Goal: Ask a question: Seek information or help from site administrators or community

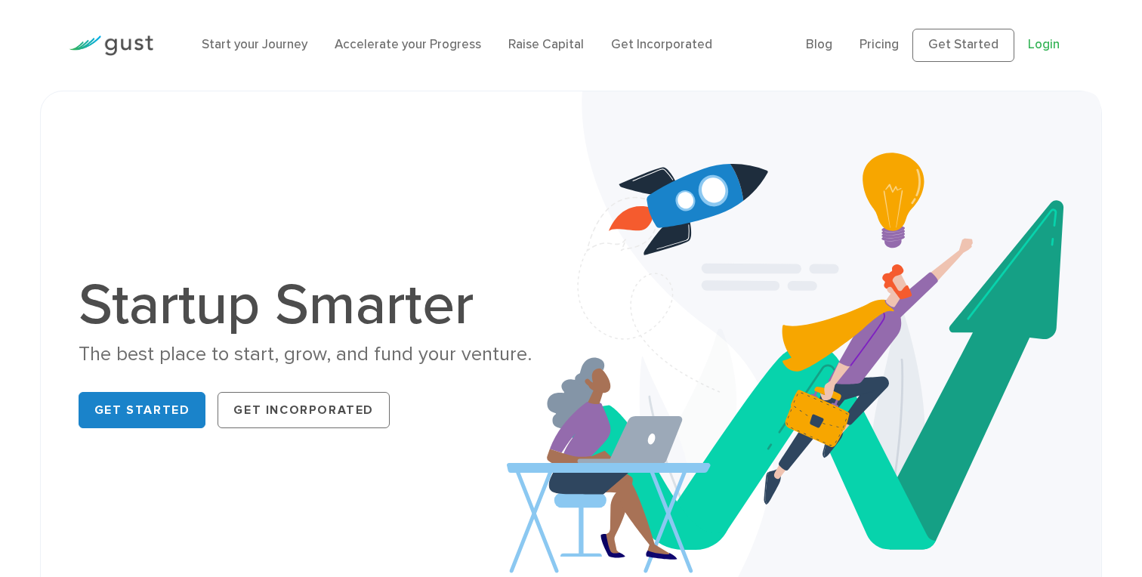
click at [1040, 52] on link "Login" at bounding box center [1044, 44] width 32 height 15
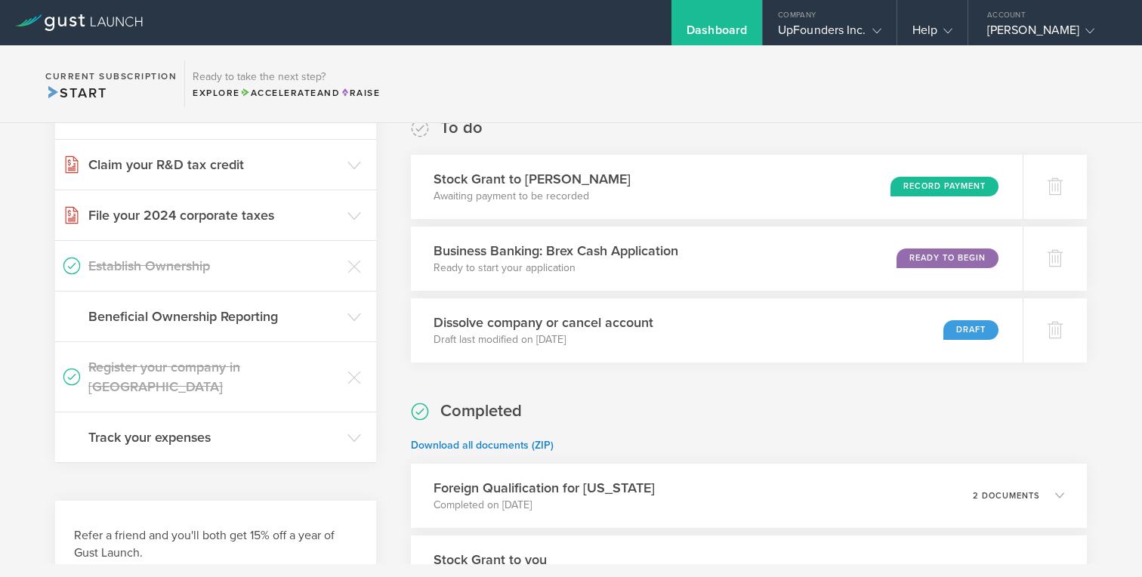
scroll to position [337, 0]
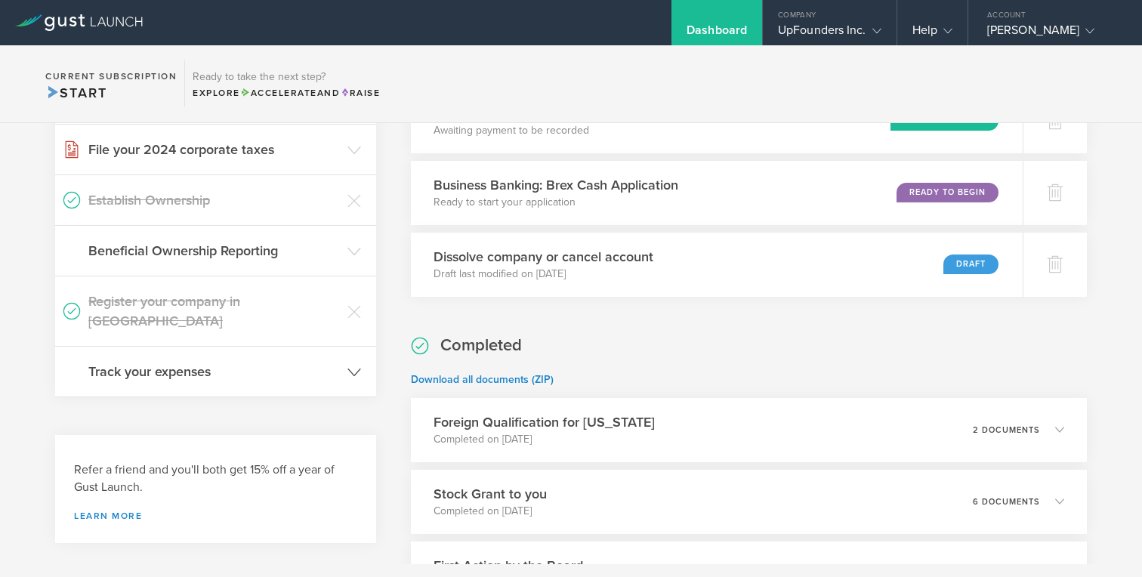
click at [351, 366] on icon at bounding box center [354, 373] width 14 height 14
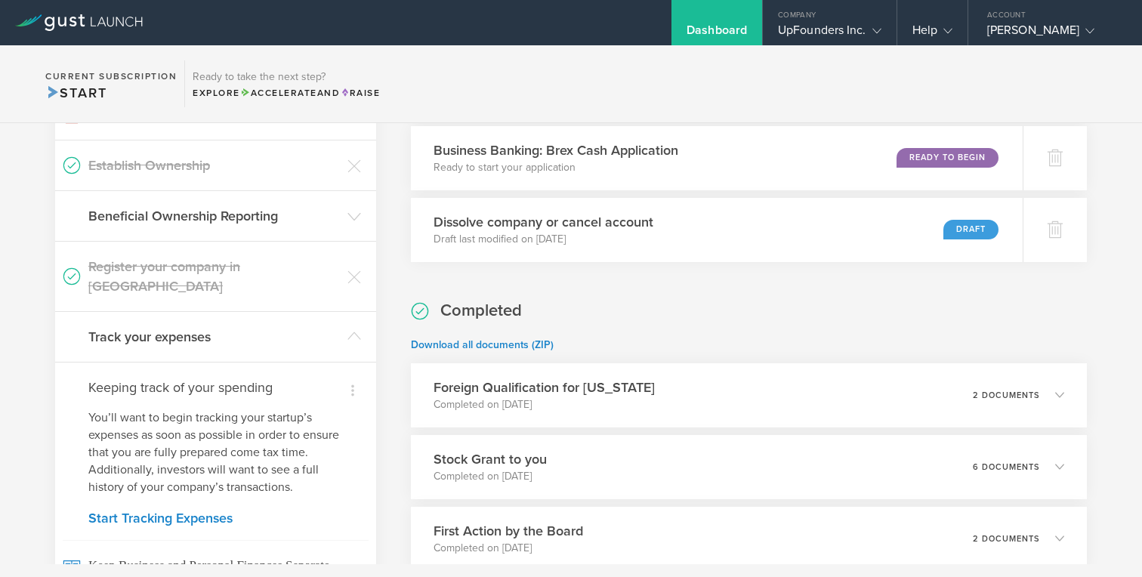
scroll to position [571, 0]
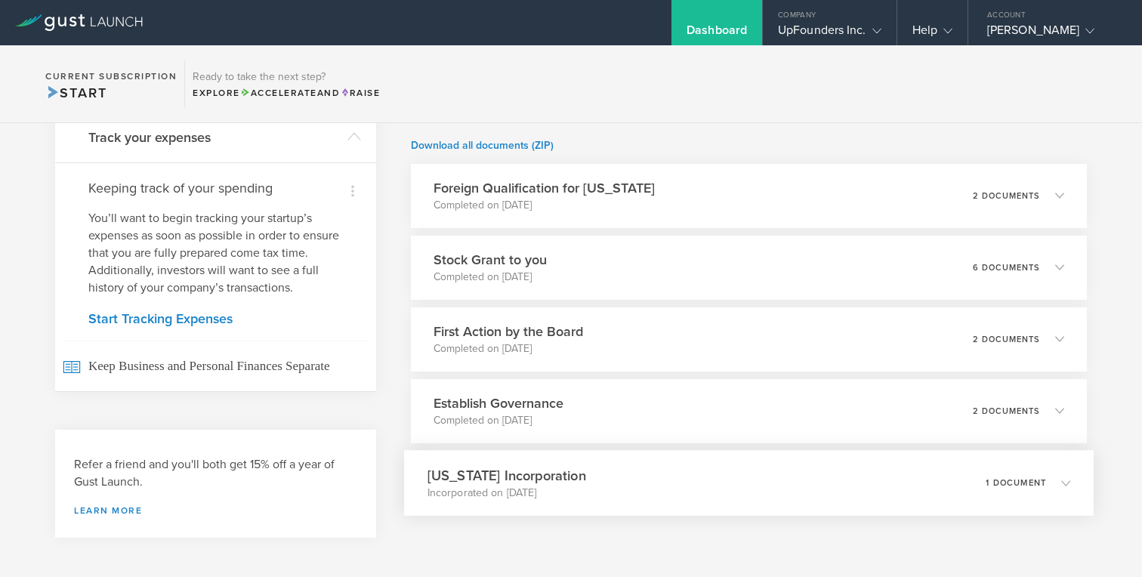
click at [594, 478] on div "Delaware Incorporation Incorporated on Oct 22, 2018 1 document" at bounding box center [749, 483] width 690 height 66
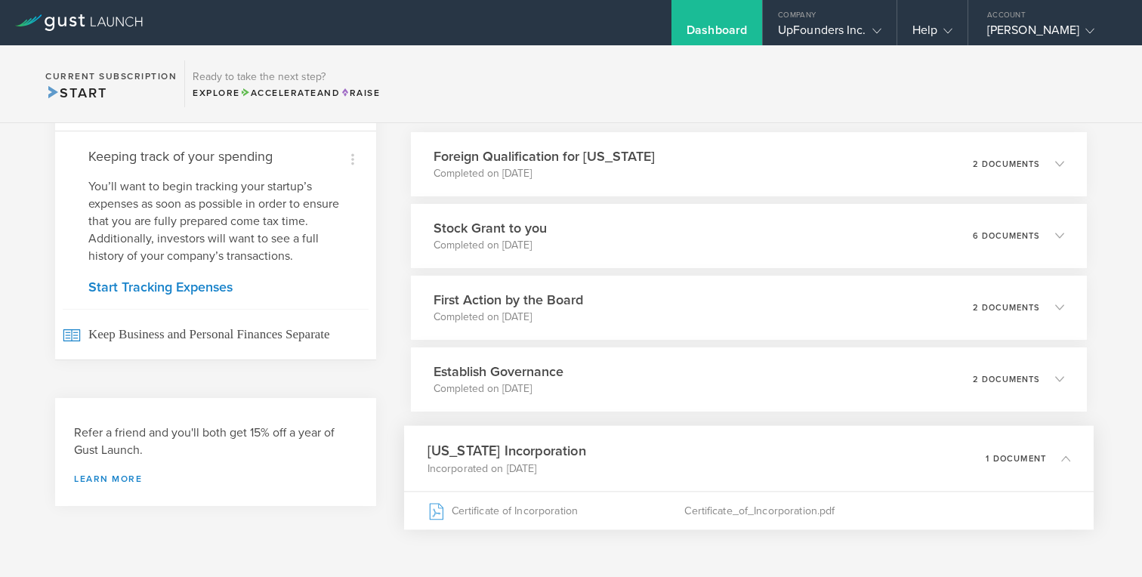
scroll to position [661, 0]
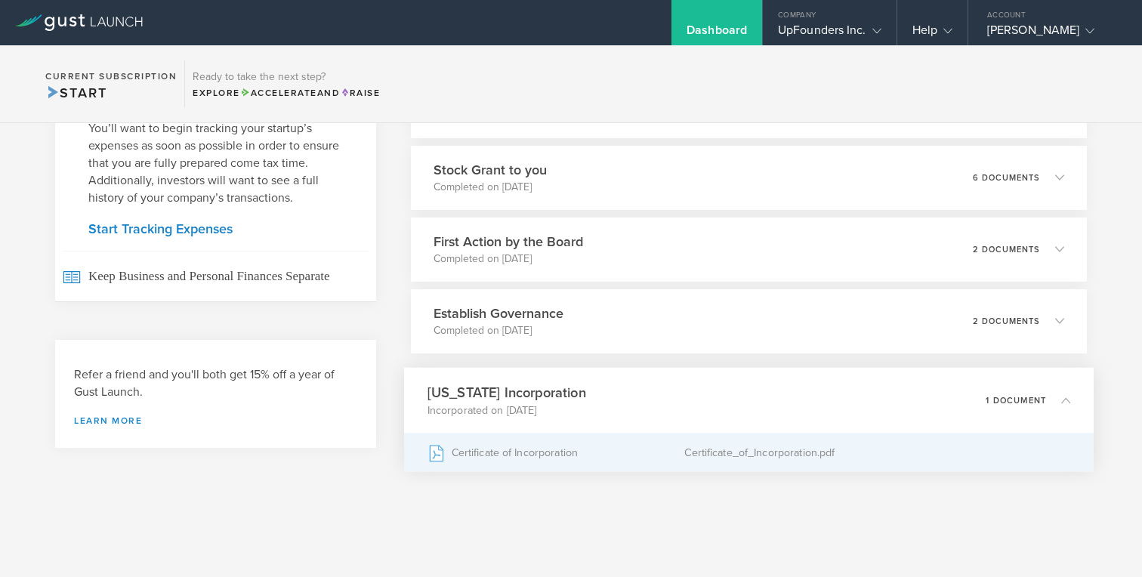
click at [594, 450] on div "Certificate of Incorporation" at bounding box center [556, 453] width 258 height 38
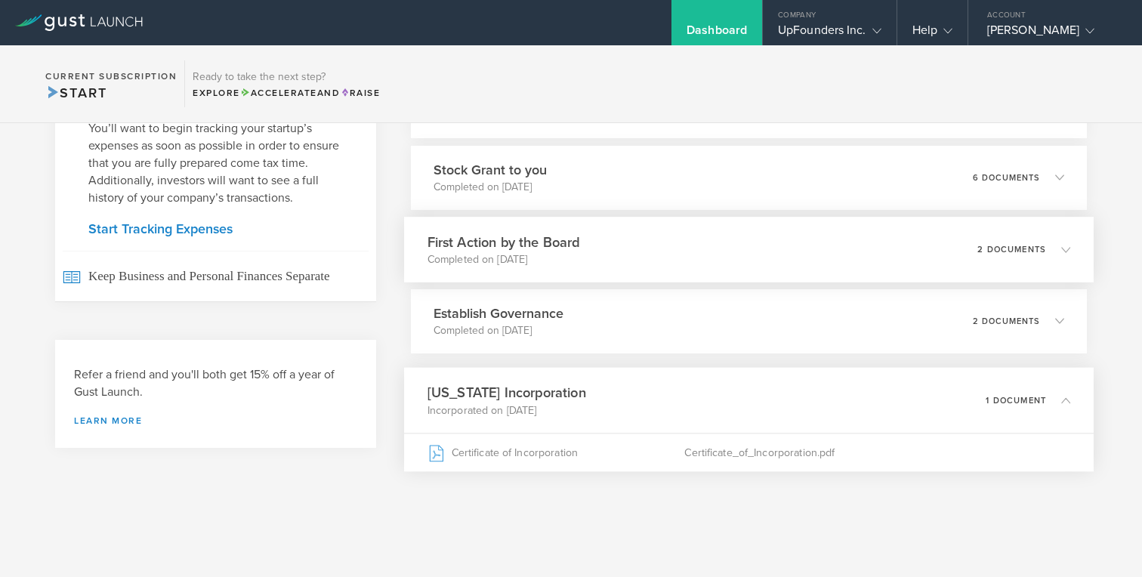
click at [568, 258] on p "Completed on Oct 25, 2018" at bounding box center [503, 259] width 153 height 15
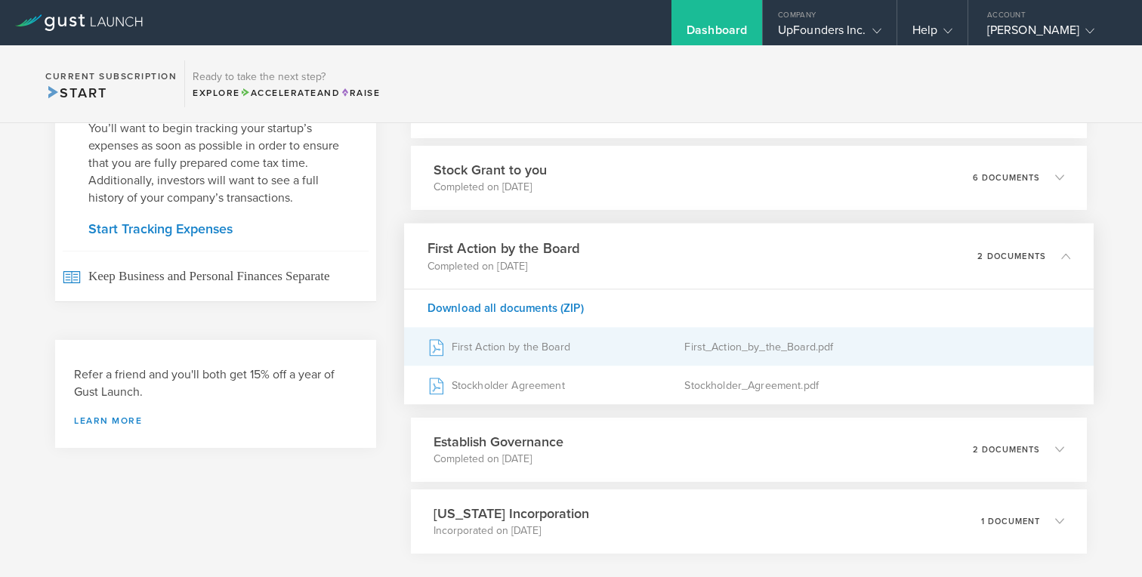
click at [545, 357] on div "First Action by the Board" at bounding box center [556, 347] width 258 height 38
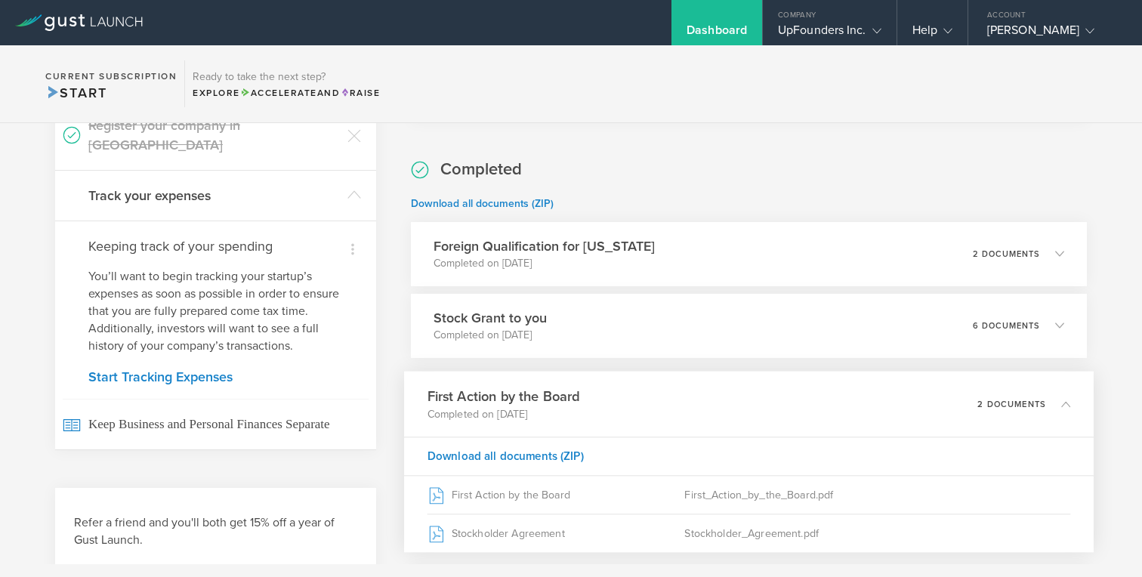
scroll to position [408, 0]
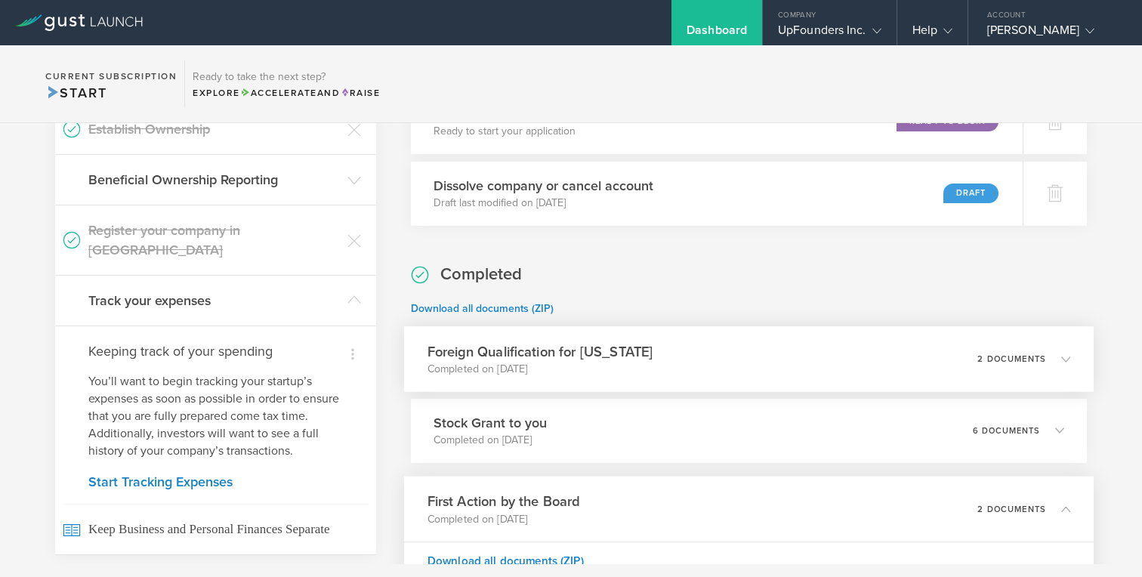
click at [598, 358] on h3 "Foreign Qualification for California" at bounding box center [540, 351] width 226 height 20
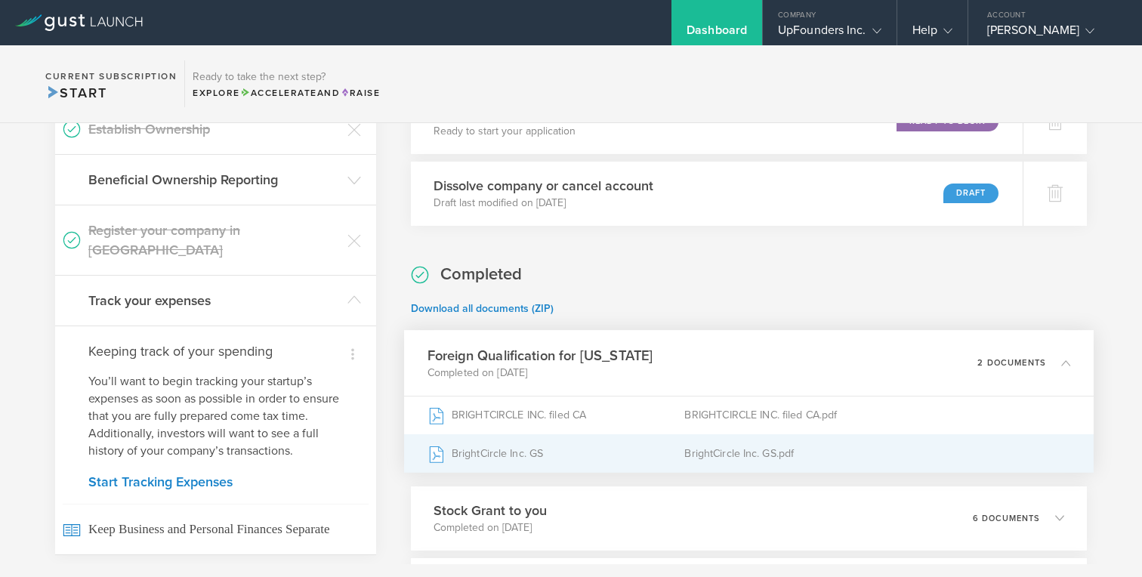
click at [530, 455] on div "BrightCircle Inc. GS" at bounding box center [556, 453] width 258 height 38
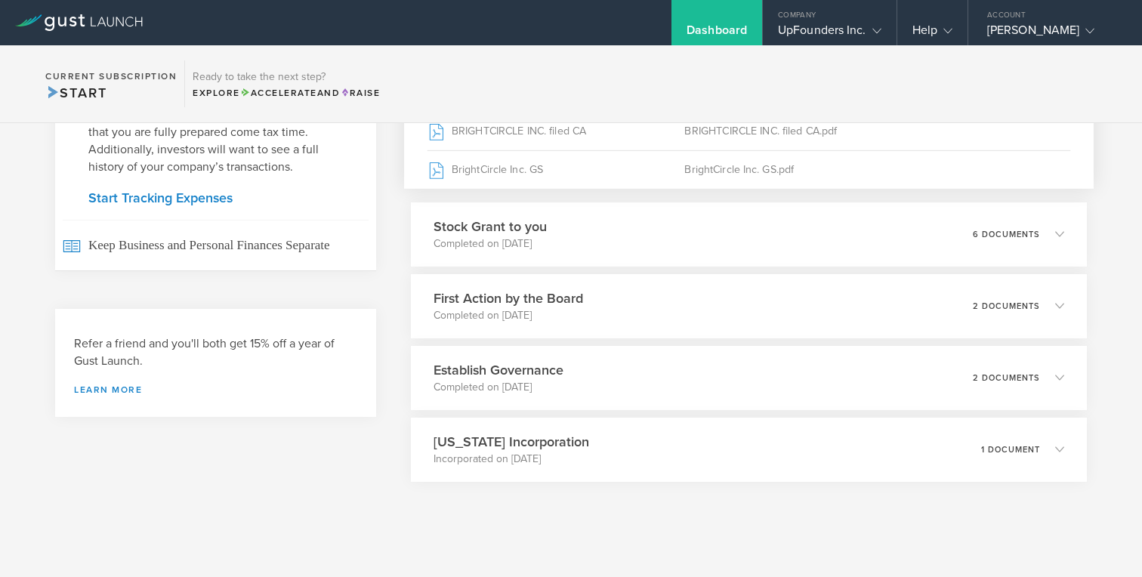
scroll to position [703, 0]
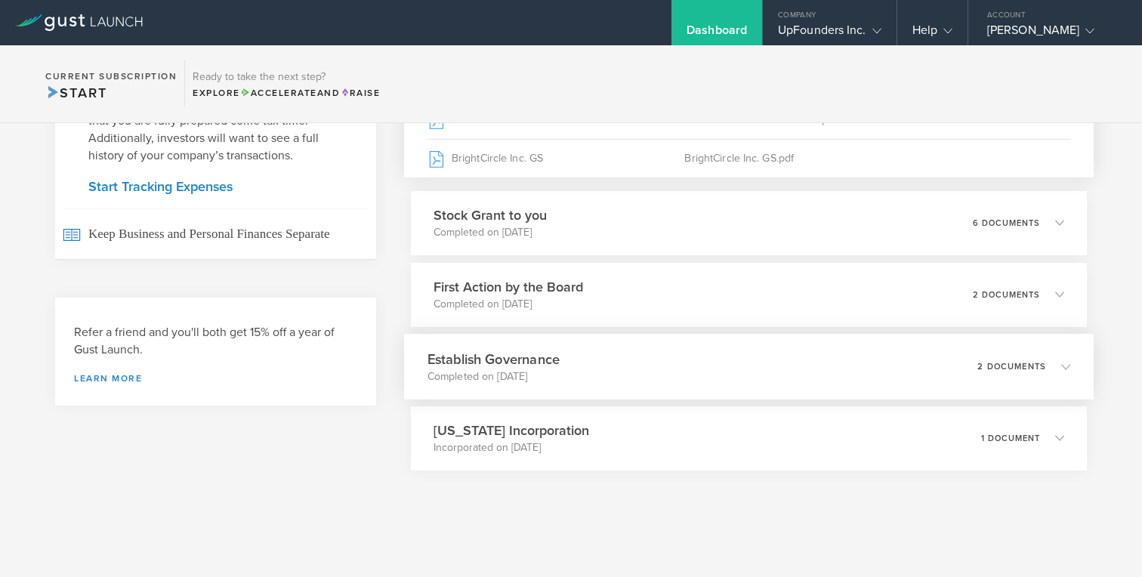
click at [714, 366] on div "Establish Governance Completed on Oct 25, 2018 2 documents" at bounding box center [749, 367] width 690 height 66
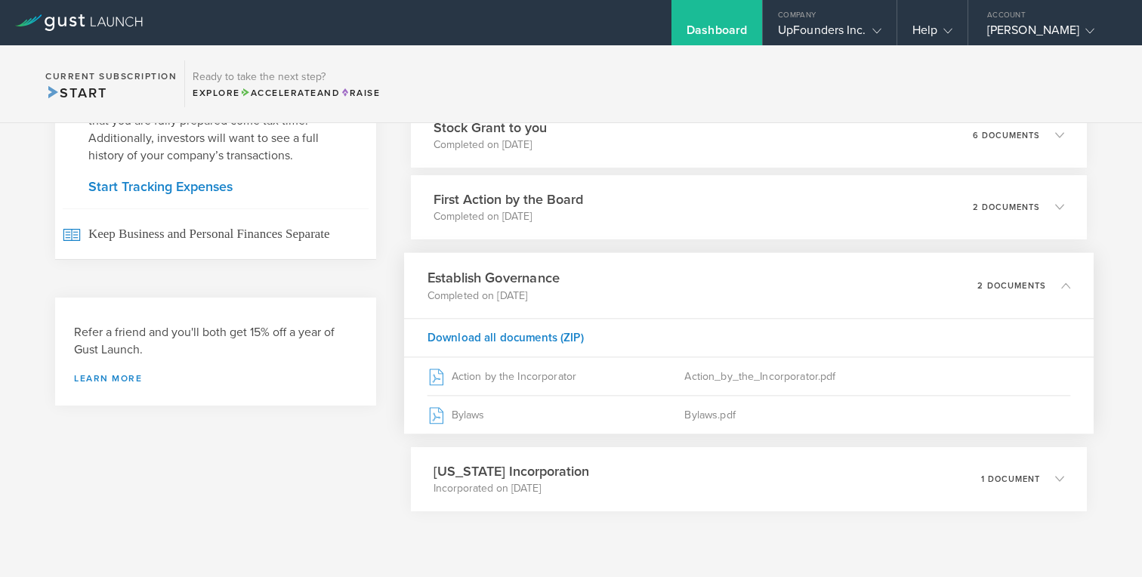
click at [684, 291] on div "Establish Governance Completed on Oct 25, 2018 2 documents" at bounding box center [749, 285] width 690 height 66
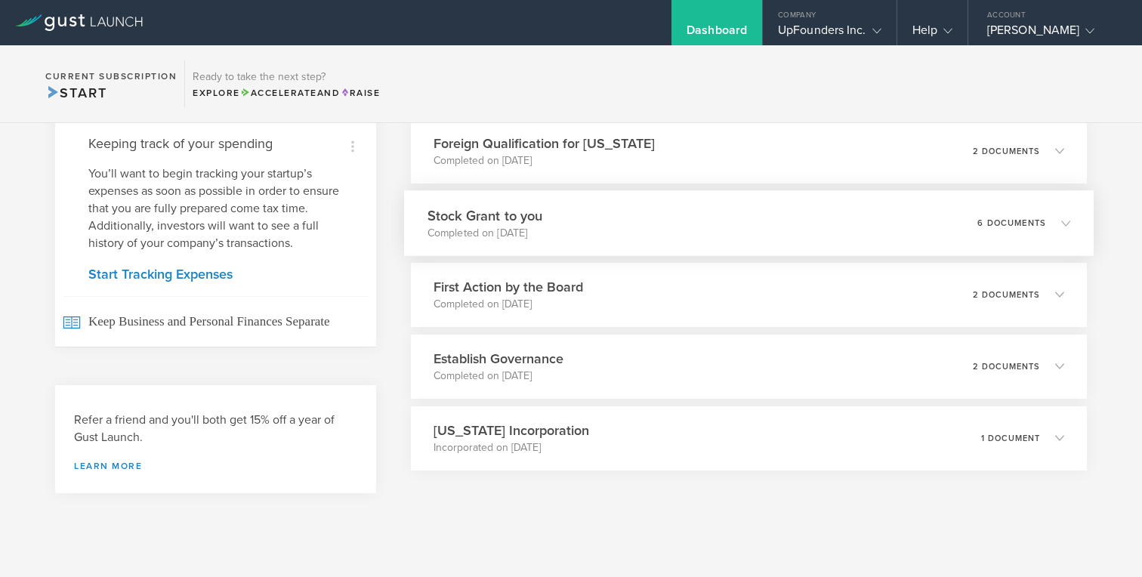
click at [736, 232] on div "Stock Grant to you Completed on Nov 26, 2018 6 documents" at bounding box center [749, 223] width 690 height 66
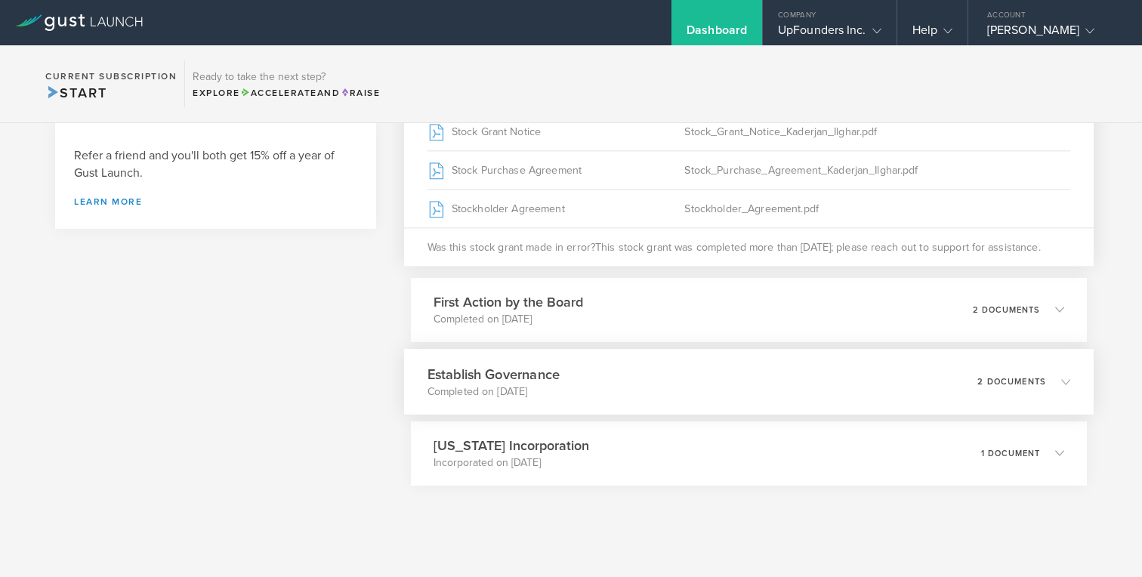
click at [661, 396] on div "Establish Governance Completed on Oct 25, 2018 2 documents" at bounding box center [749, 382] width 690 height 66
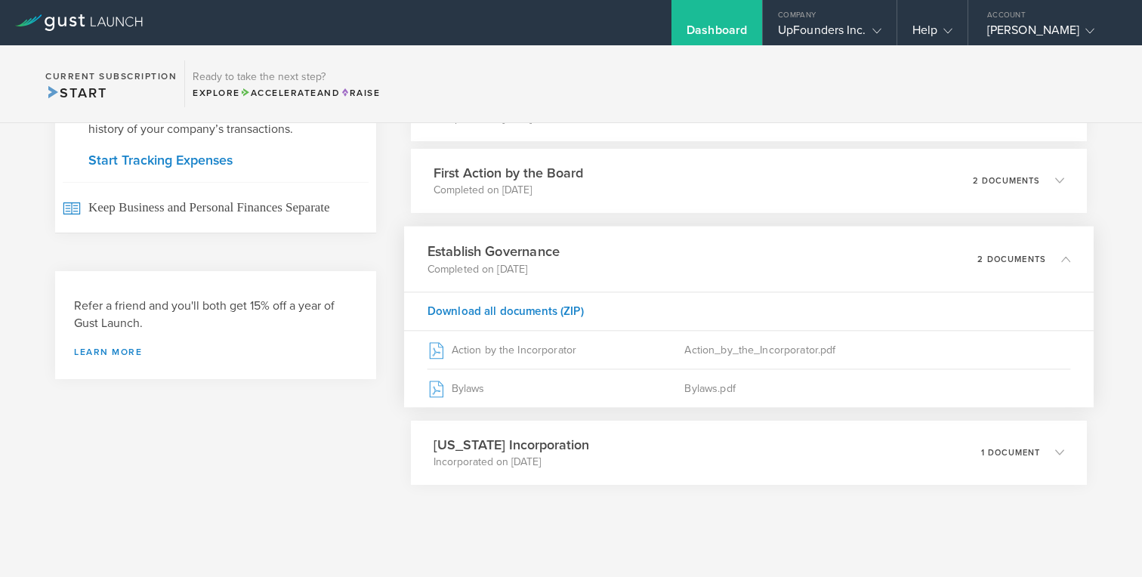
scroll to position [744, 0]
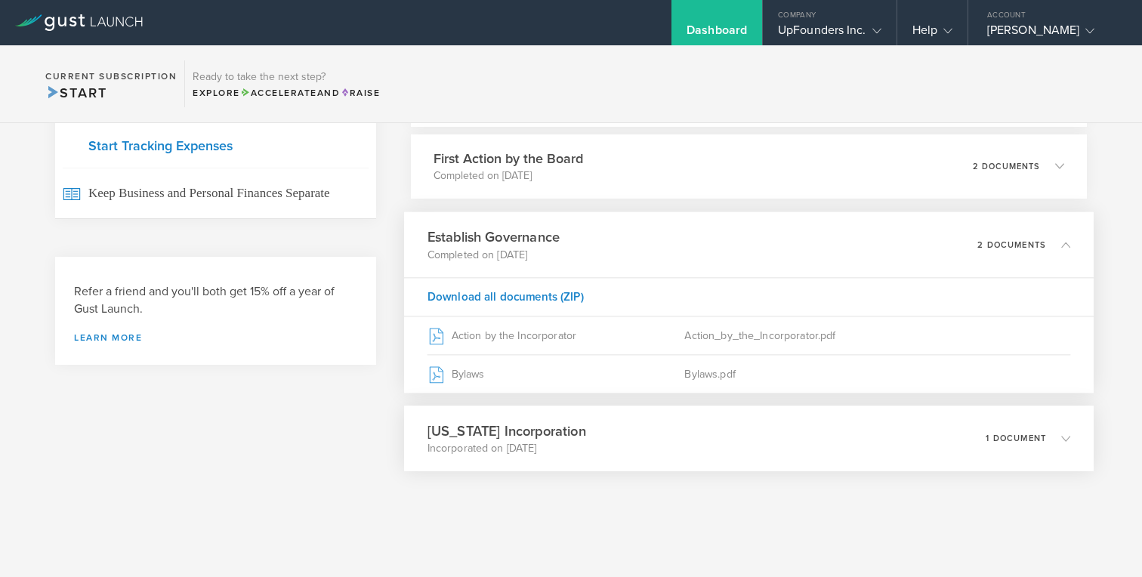
click at [641, 445] on div "Delaware Incorporation Incorporated on Oct 22, 2018 1 document" at bounding box center [749, 439] width 690 height 66
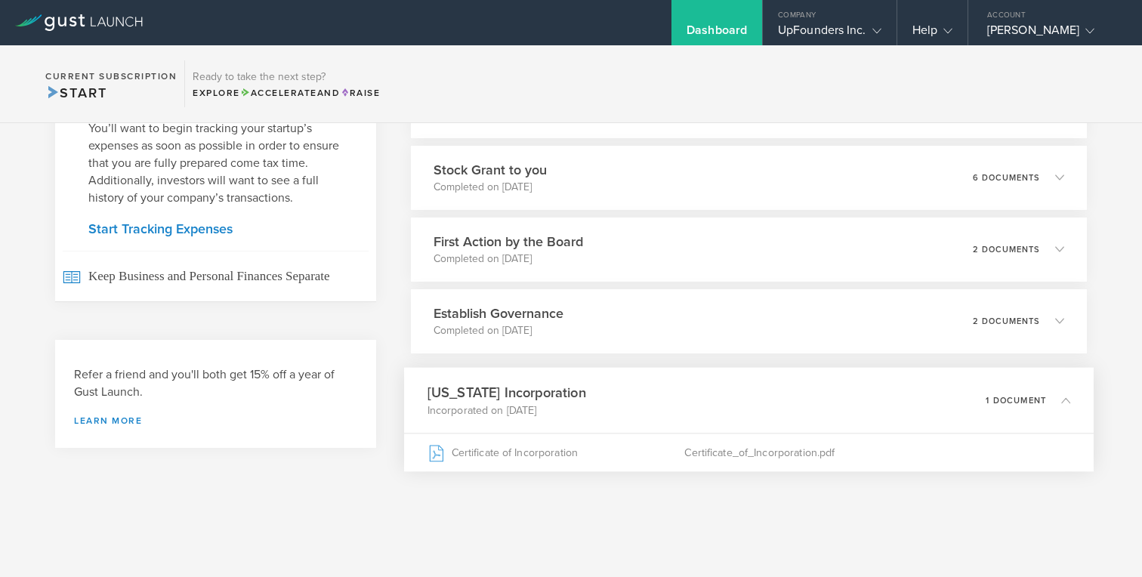
scroll to position [0, 0]
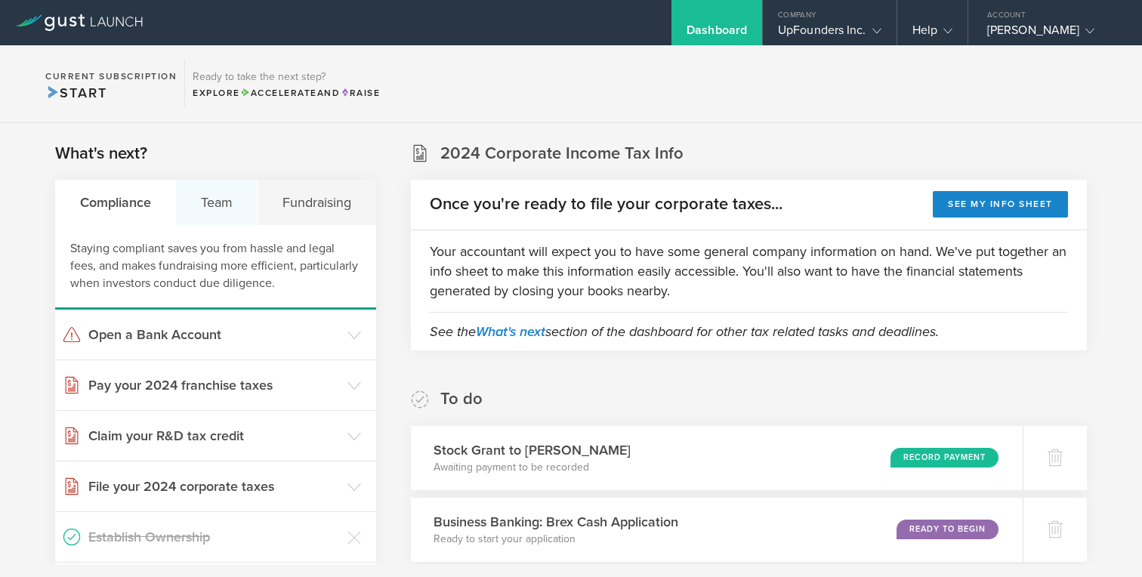
click at [232, 205] on div "Team" at bounding box center [217, 202] width 82 height 45
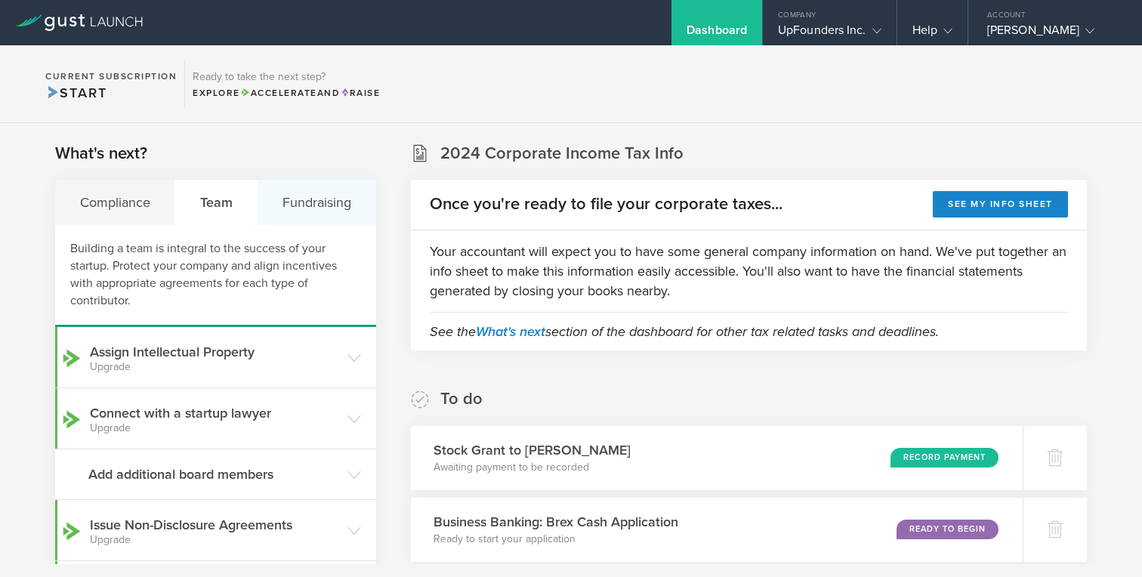
click at [303, 208] on div "Fundraising" at bounding box center [317, 202] width 118 height 45
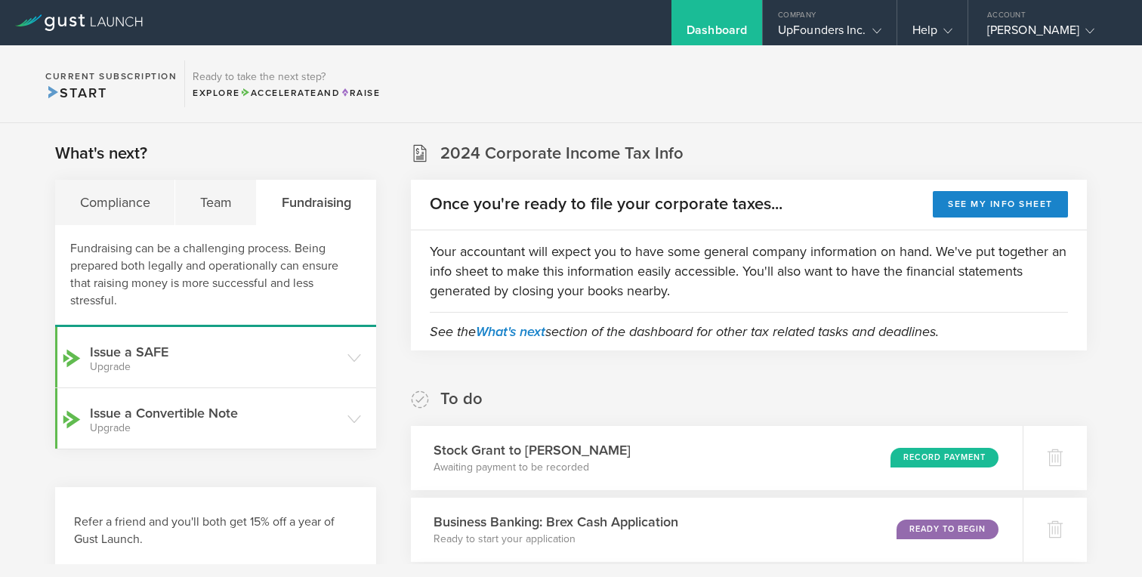
click at [86, 91] on span "Start" at bounding box center [75, 93] width 61 height 17
click at [883, 30] on div "UpFounders Inc." at bounding box center [830, 34] width 134 height 23
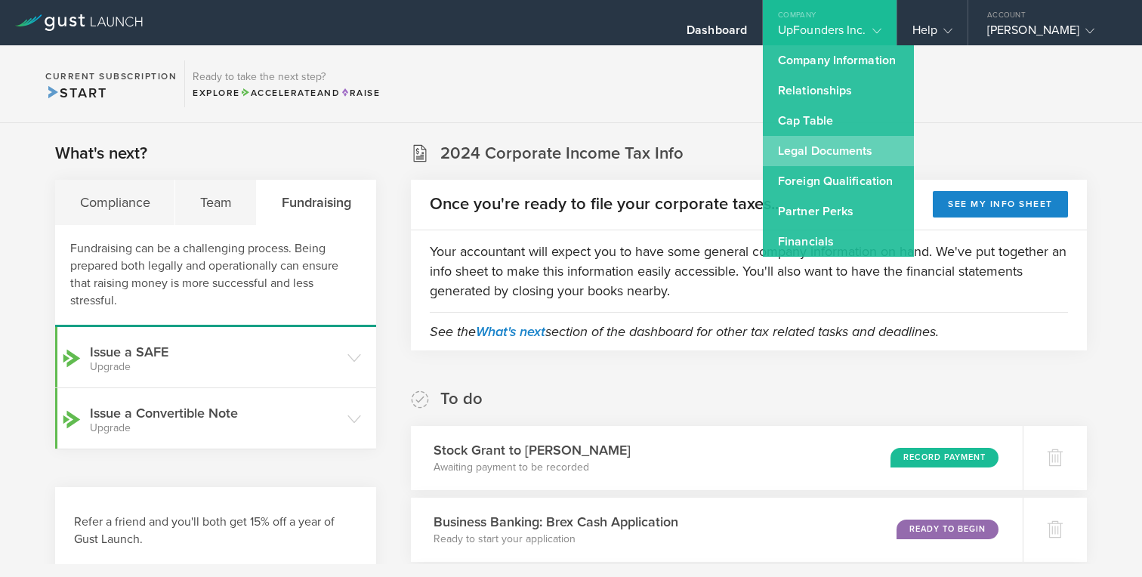
click at [822, 156] on link "Legal Documents" at bounding box center [838, 151] width 151 height 30
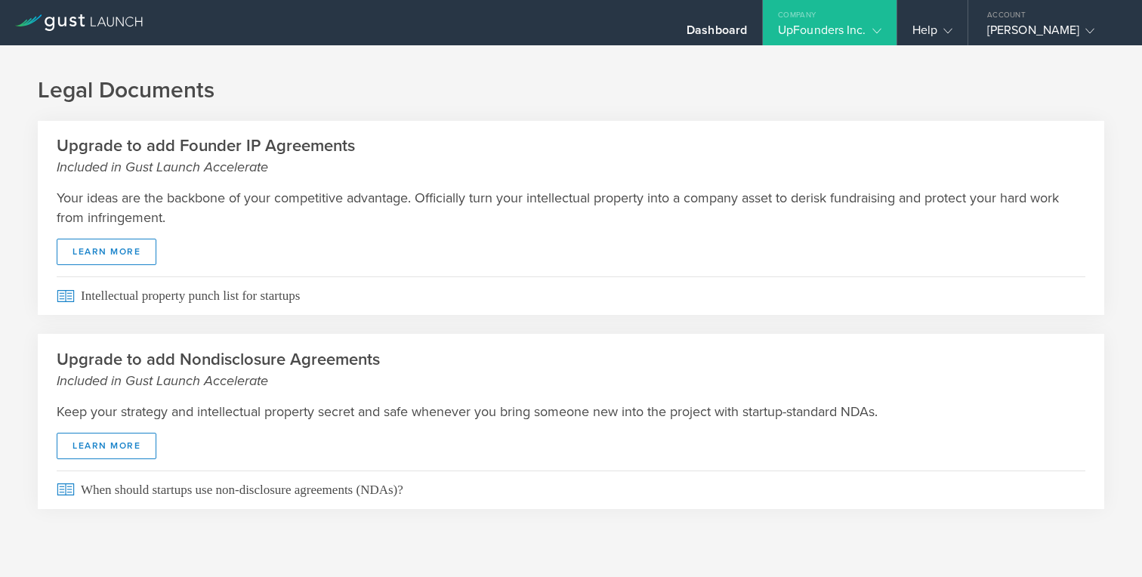
click at [872, 34] on icon at bounding box center [876, 30] width 9 height 9
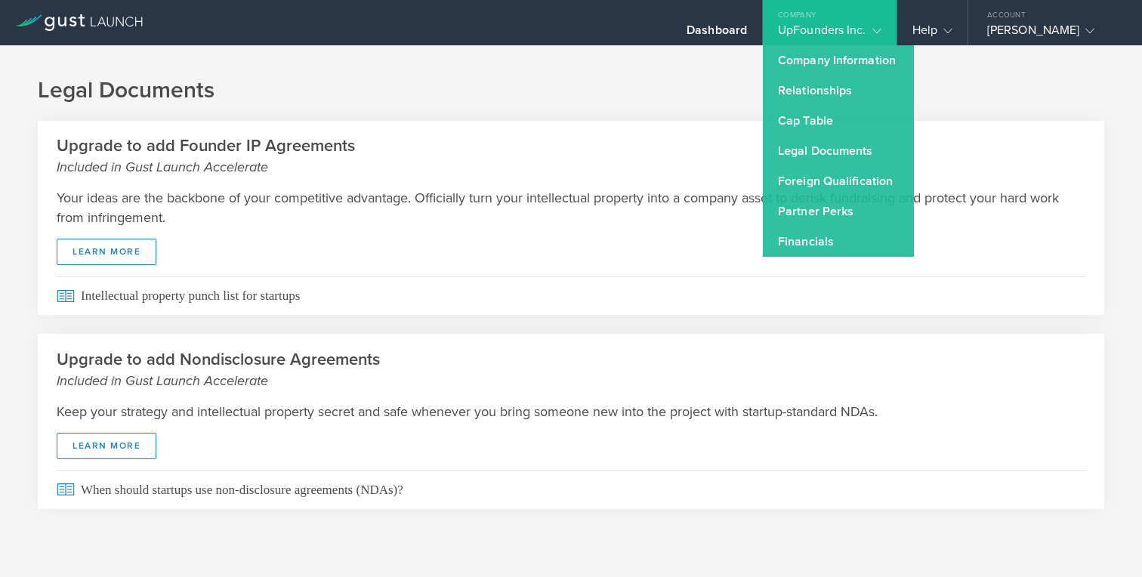
click at [649, 178] on div "Your ideas are the backbone of your competitive advantage. Officially turn your…" at bounding box center [571, 227] width 1067 height 100
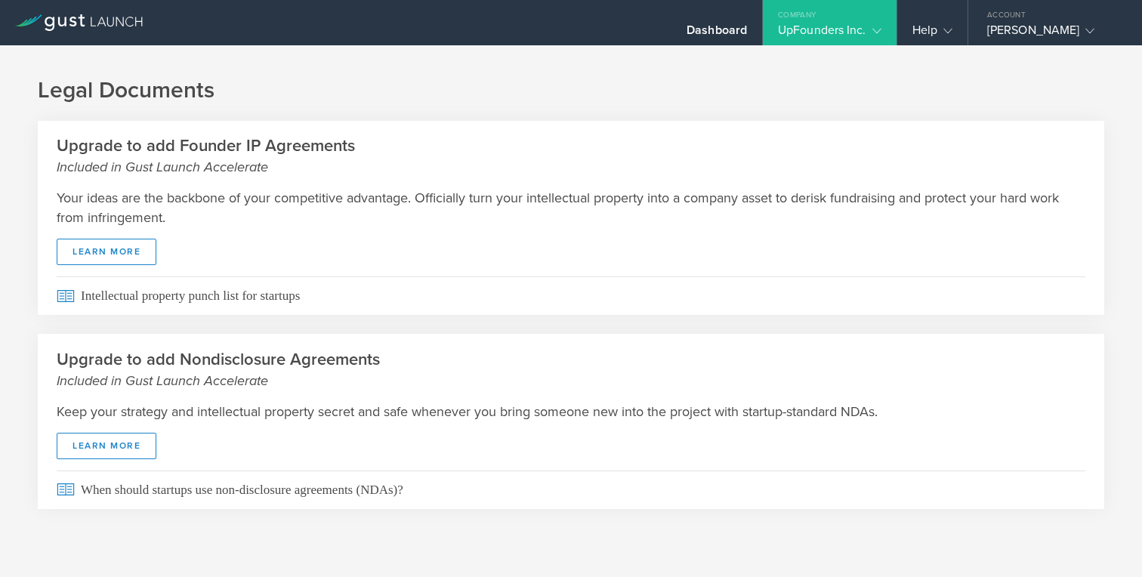
click at [73, 16] on icon at bounding box center [79, 22] width 128 height 17
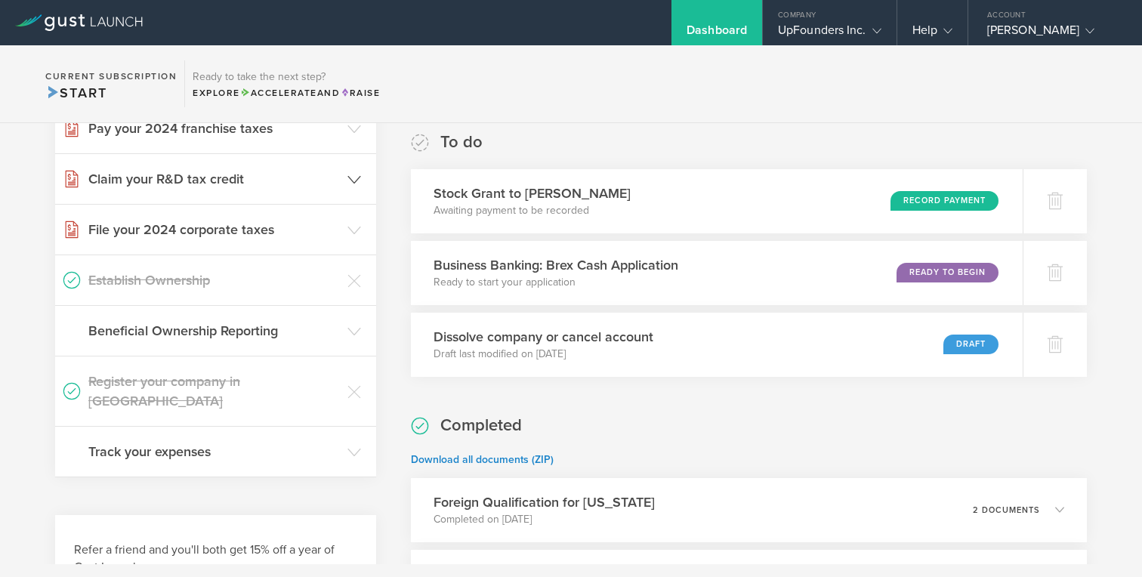
scroll to position [212, 0]
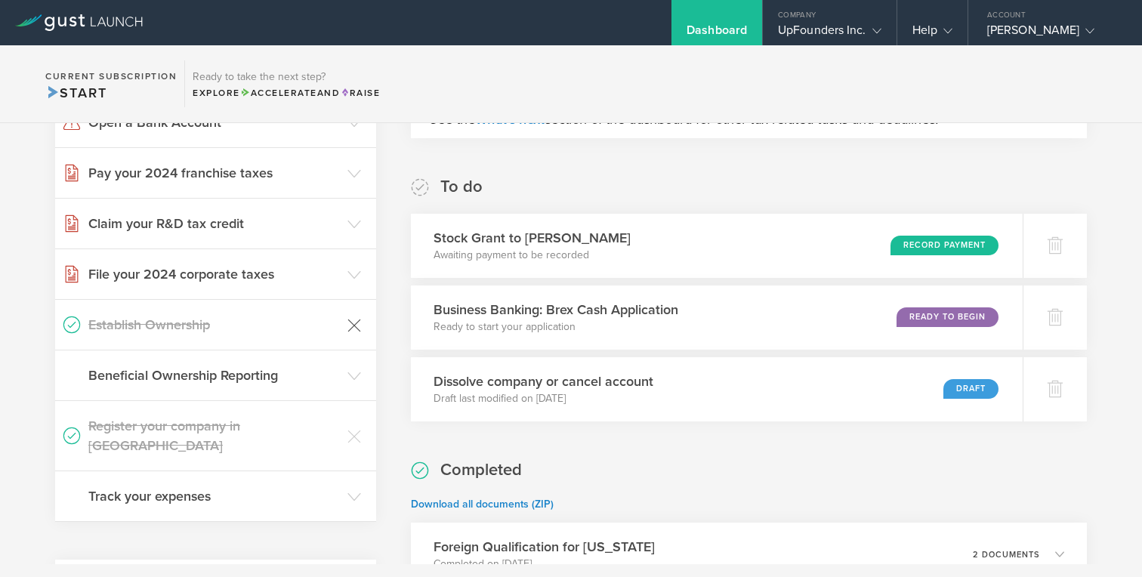
click at [354, 330] on icon at bounding box center [354, 326] width 14 height 14
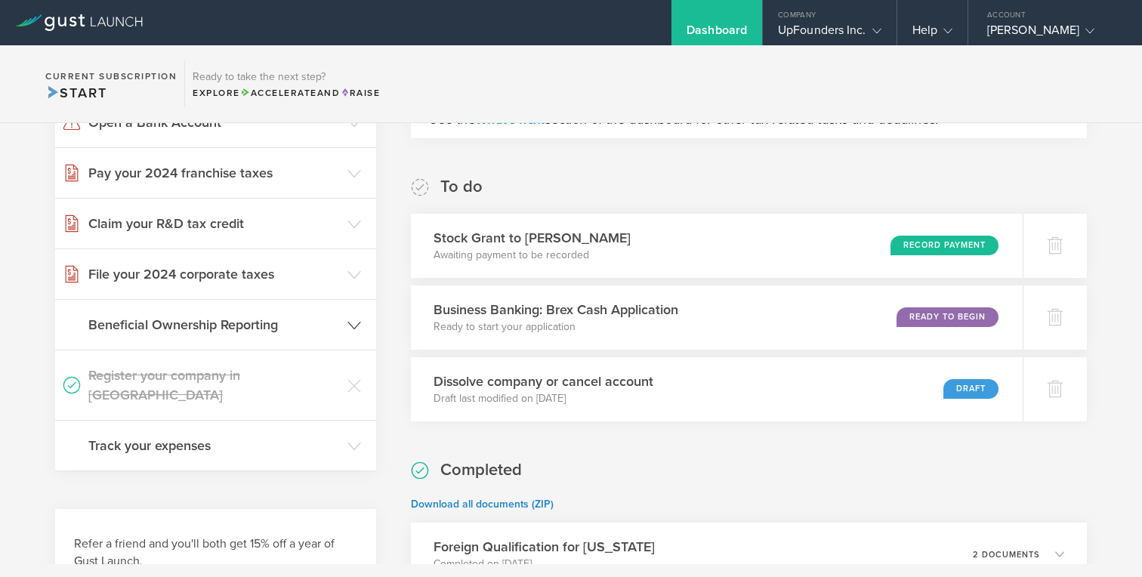
click at [354, 330] on icon at bounding box center [354, 326] width 14 height 14
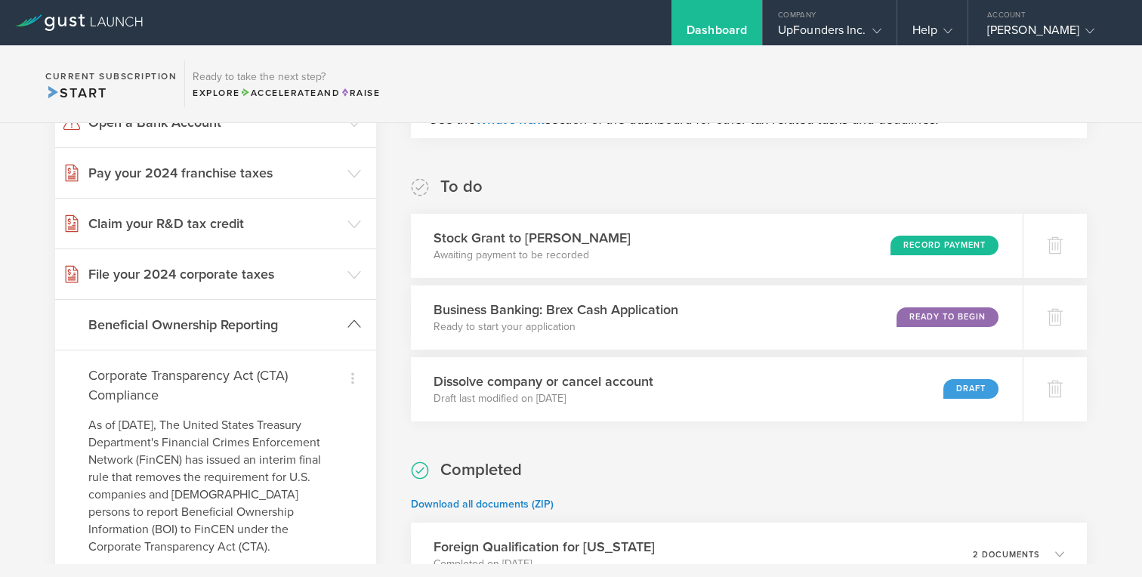
click at [354, 330] on icon at bounding box center [354, 324] width 14 height 14
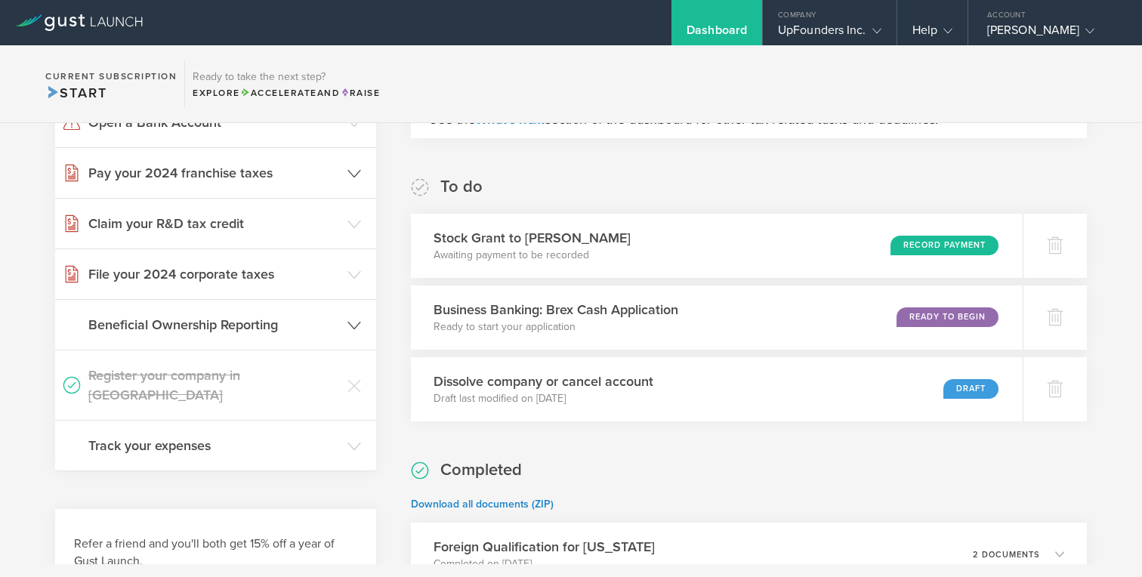
click at [361, 187] on header "Pay your 2024 franchise taxes" at bounding box center [215, 173] width 321 height 50
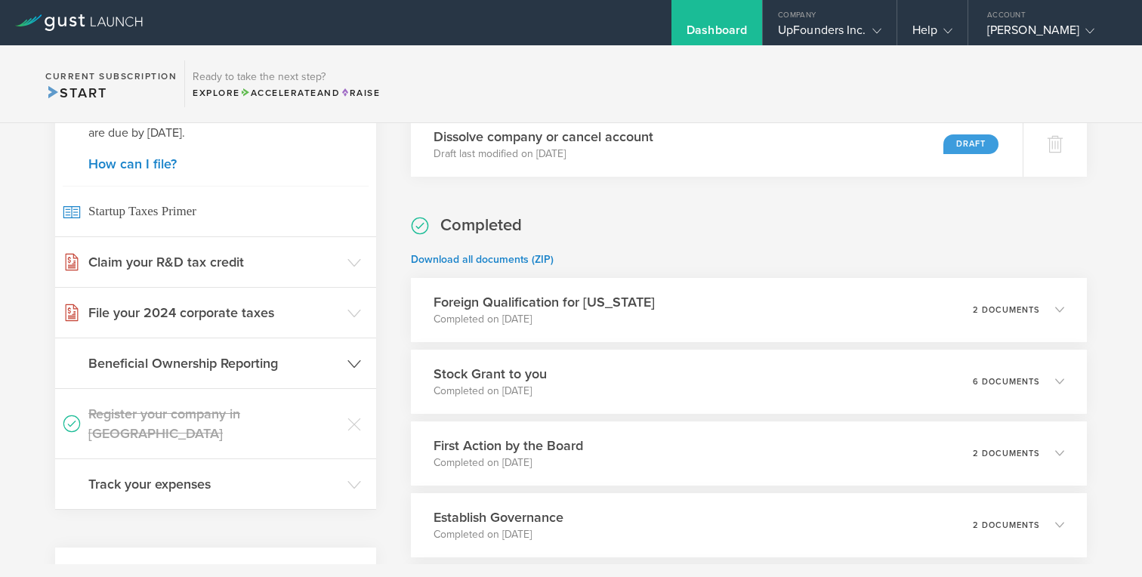
scroll to position [616, 0]
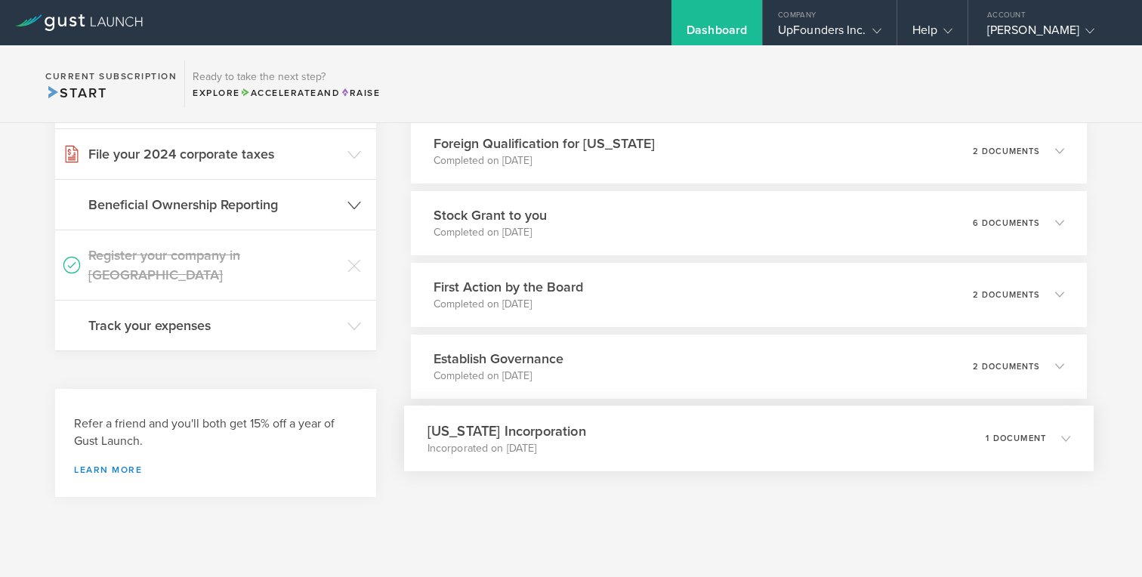
click at [696, 415] on div "Delaware Incorporation Incorporated on Oct 22, 2018 1 document" at bounding box center [749, 439] width 690 height 66
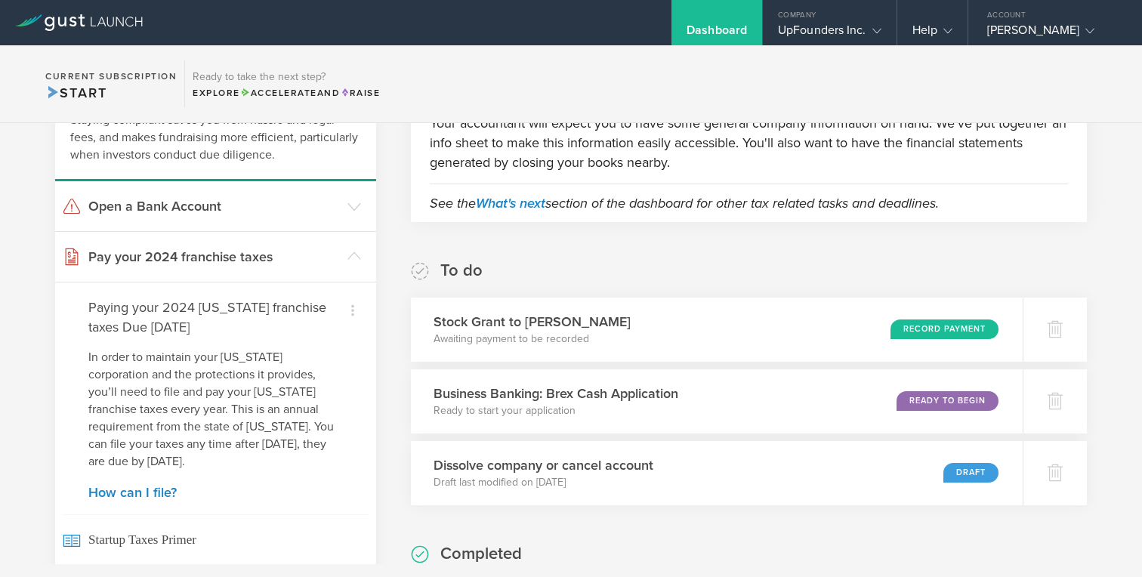
scroll to position [0, 0]
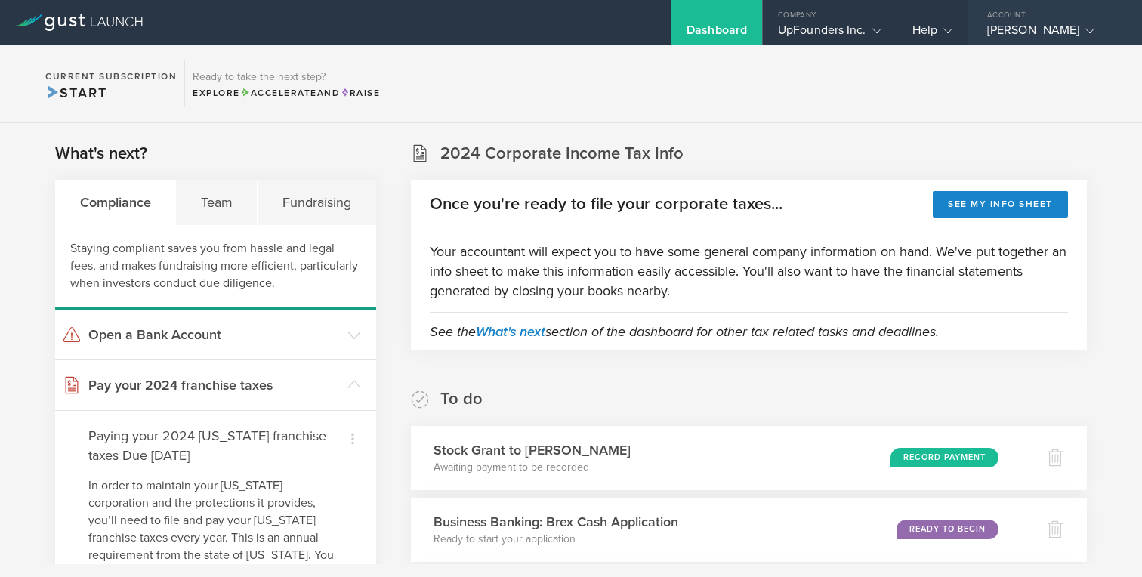
click at [1079, 37] on gust-icon at bounding box center [1086, 30] width 15 height 15
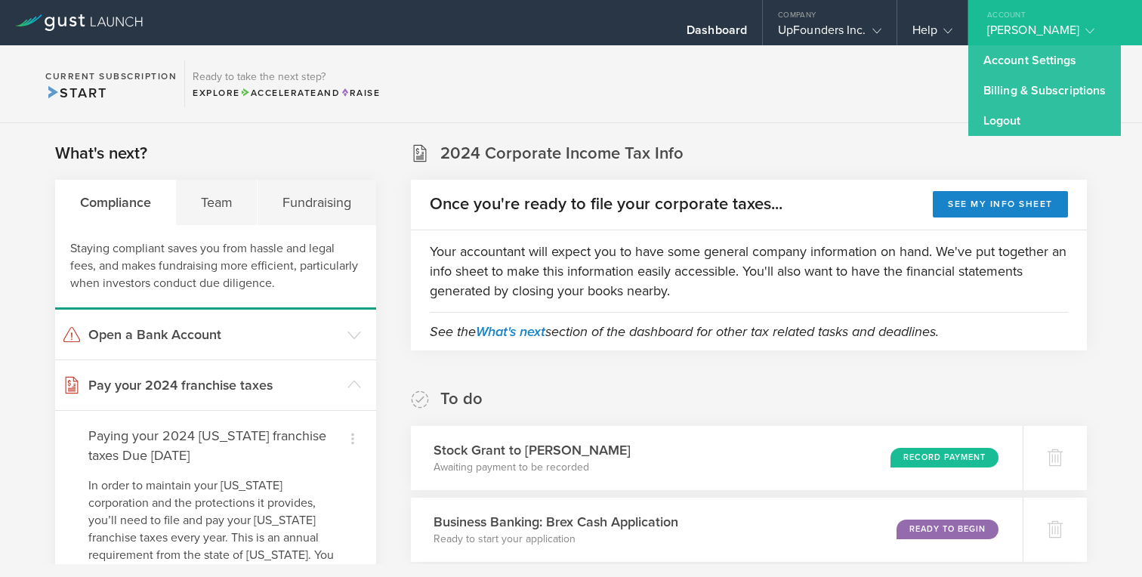
click at [879, 79] on section "Current Subscription Start Ready to take the next step? Explore Accelerate and …" at bounding box center [571, 84] width 1142 height 78
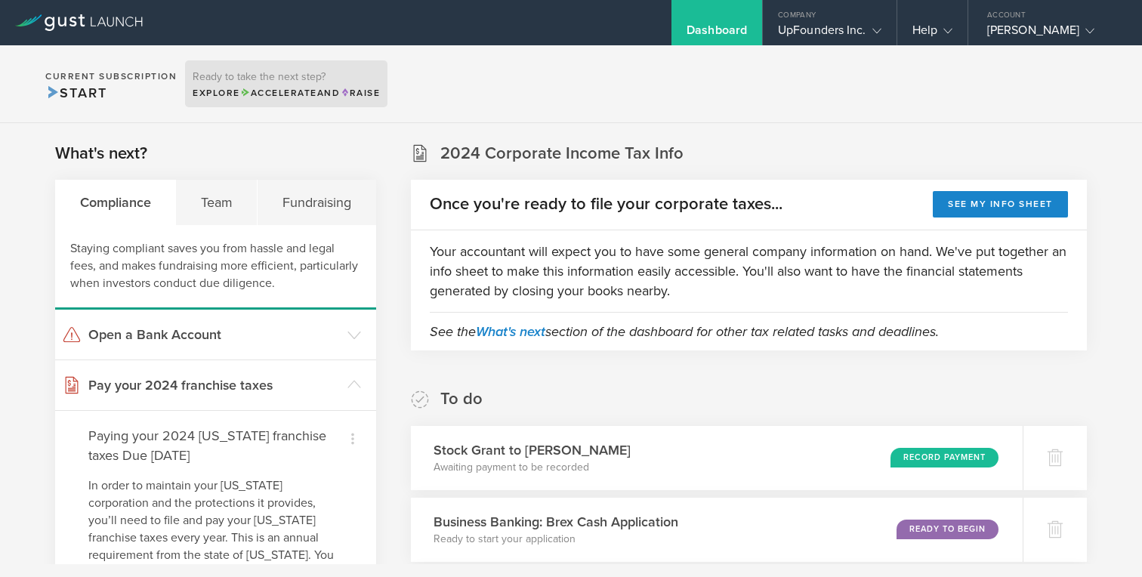
click at [268, 73] on h3 "Ready to take the next step?" at bounding box center [286, 77] width 187 height 11
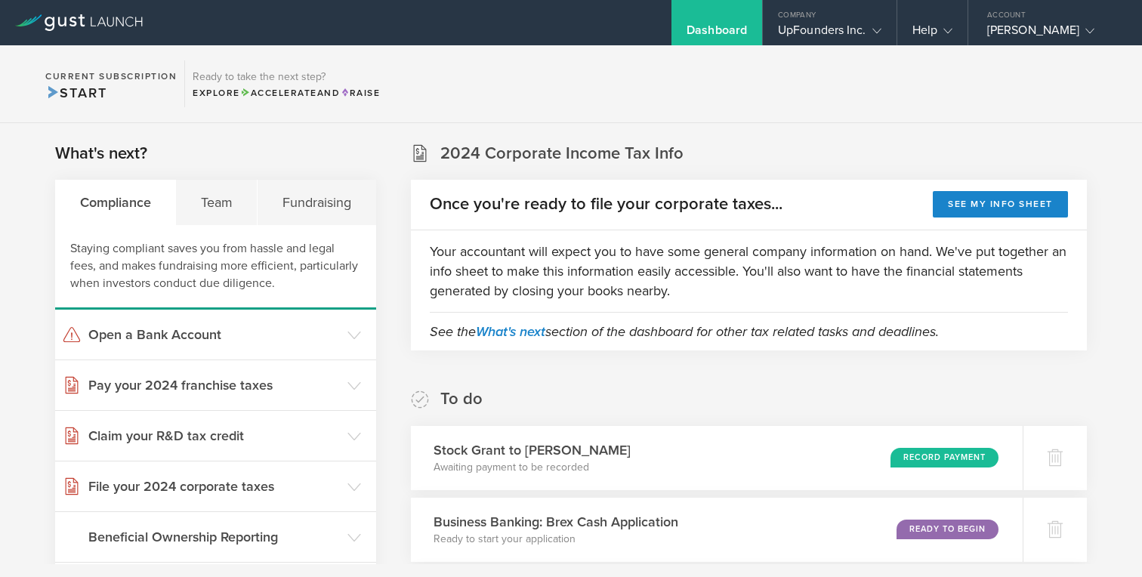
click at [669, 150] on h2 "2024 Corporate Income Tax Info" at bounding box center [561, 154] width 243 height 22
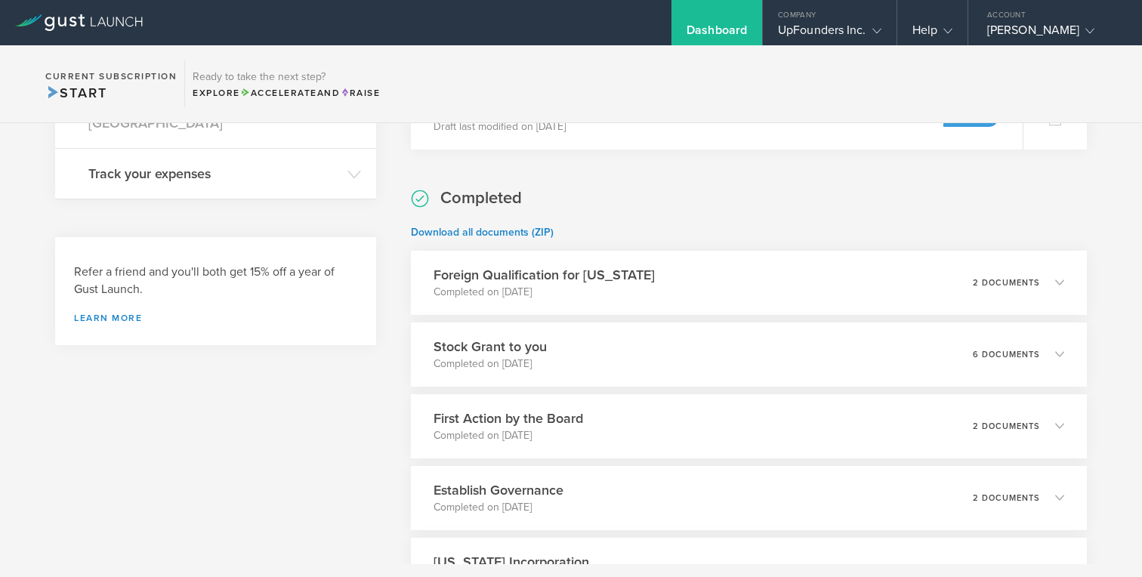
scroll to position [496, 0]
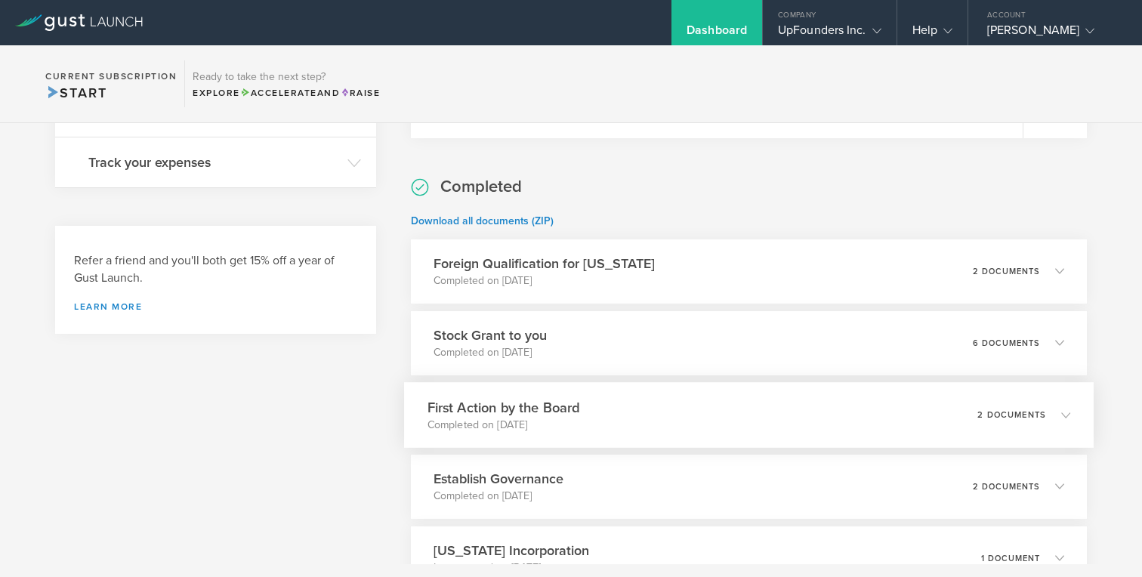
click at [647, 405] on div "First Action by the Board Completed on Oct 25, 2018 2 documents" at bounding box center [749, 415] width 690 height 66
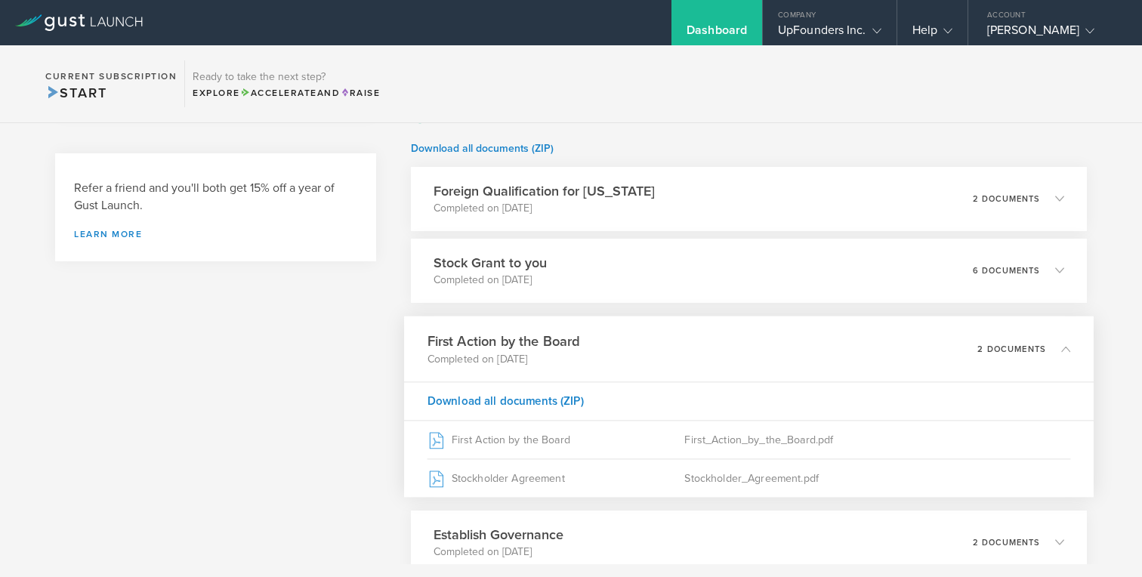
scroll to position [587, 0]
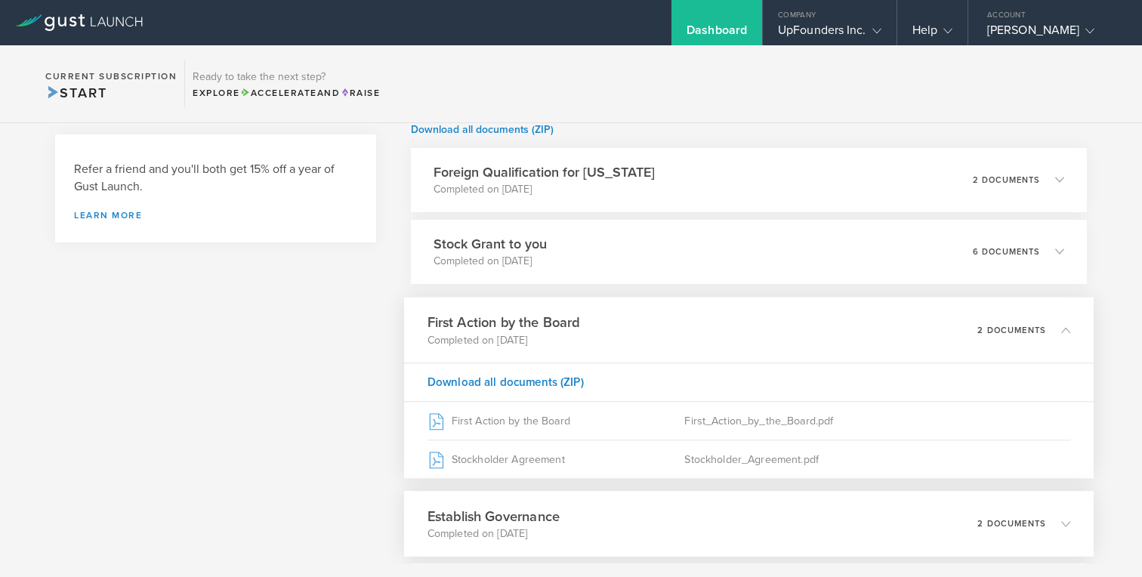
click at [647, 511] on div "Establish Governance Completed on Oct 25, 2018 2 documents" at bounding box center [749, 524] width 690 height 66
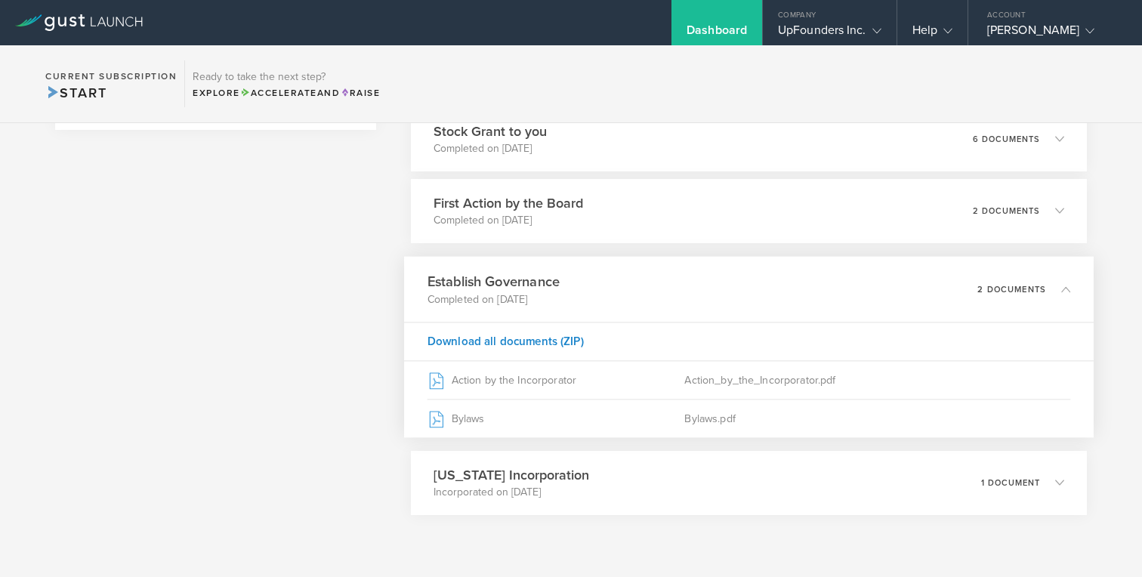
scroll to position [736, 0]
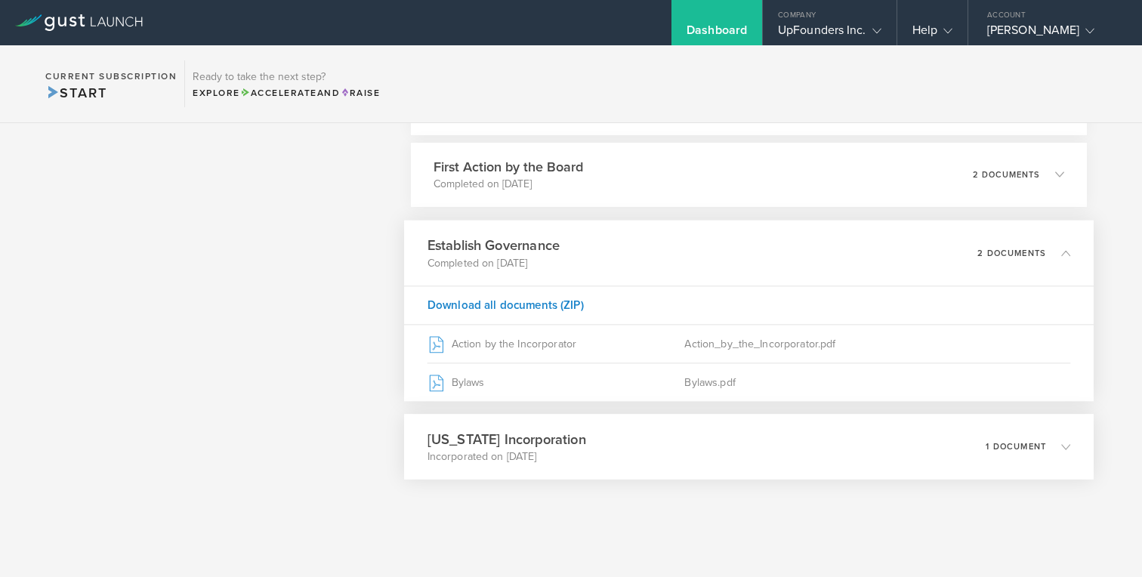
click at [687, 449] on div "Delaware Incorporation Incorporated on Oct 22, 2018 1 document" at bounding box center [749, 447] width 690 height 66
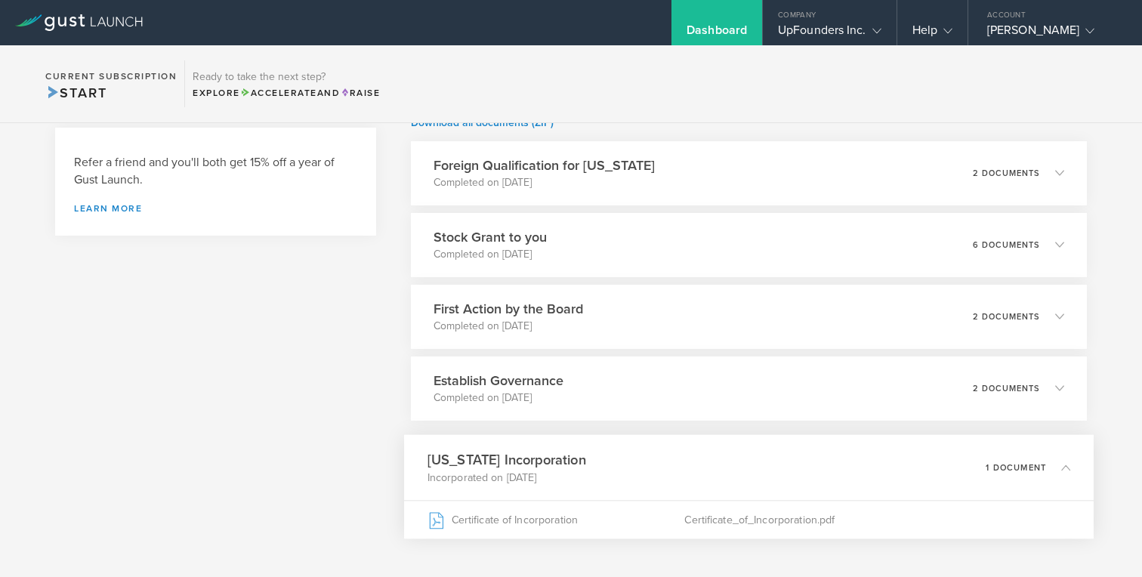
scroll to position [569, 0]
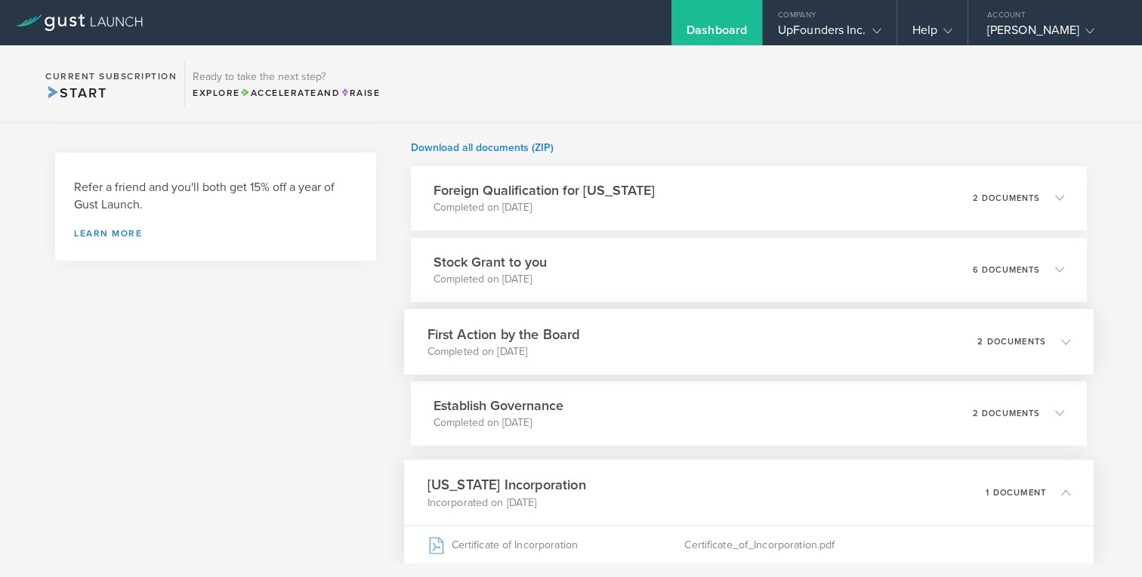
click at [790, 344] on div "First Action by the Board Completed on Oct 25, 2018 2 documents" at bounding box center [749, 342] width 690 height 66
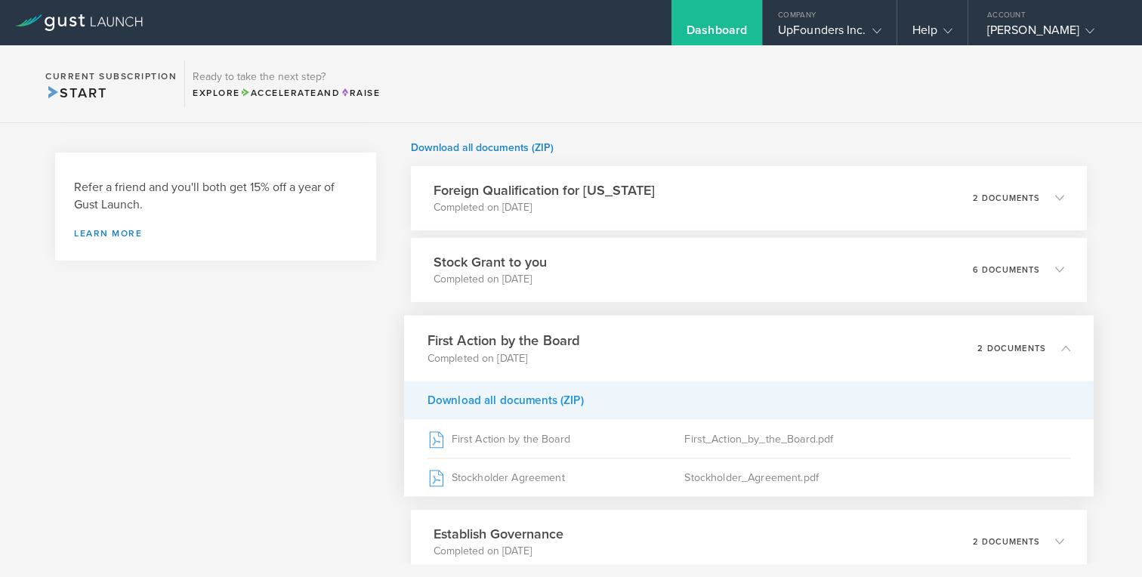
click at [522, 400] on div "Download all documents (ZIP)" at bounding box center [749, 400] width 690 height 39
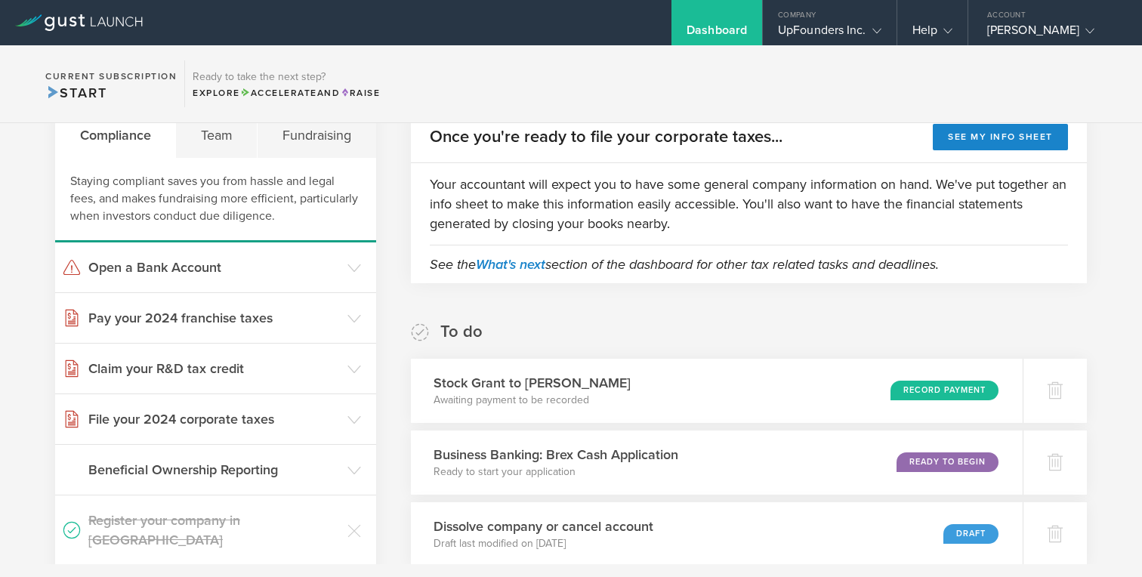
scroll to position [0, 0]
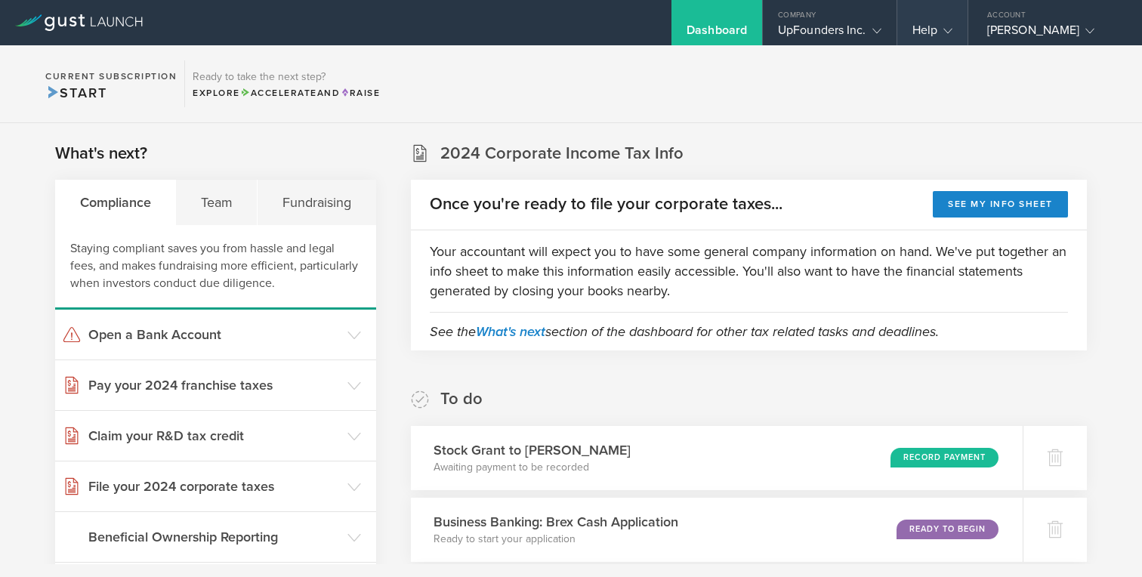
click at [951, 35] on icon at bounding box center [947, 30] width 9 height 9
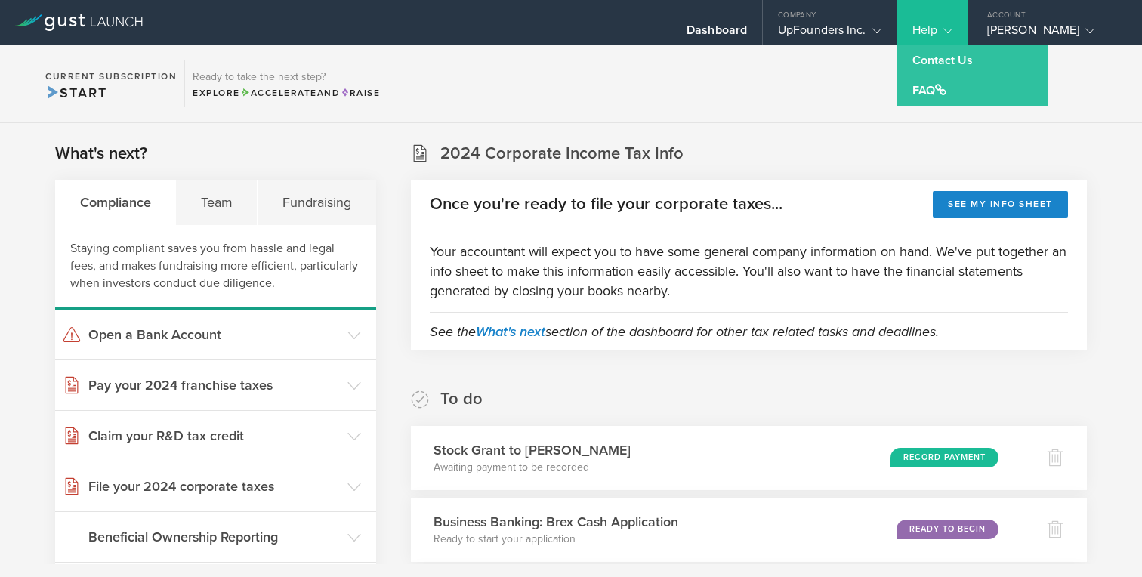
click at [821, 110] on section "Current Subscription Start Ready to take the next step? Explore Accelerate and …" at bounding box center [571, 84] width 1142 height 78
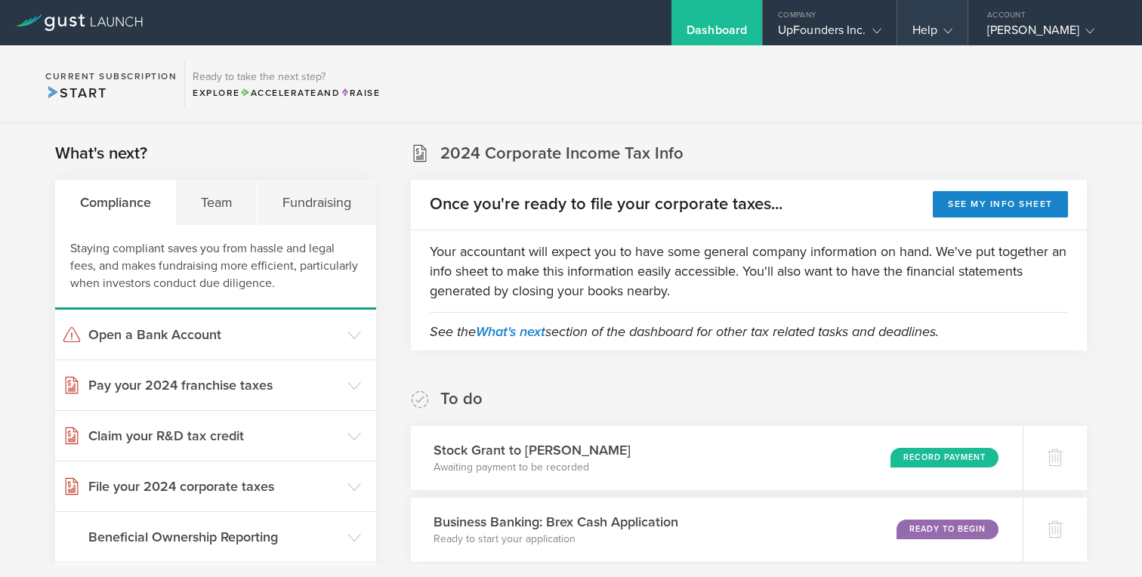
click at [963, 29] on div "Help" at bounding box center [932, 22] width 70 height 45
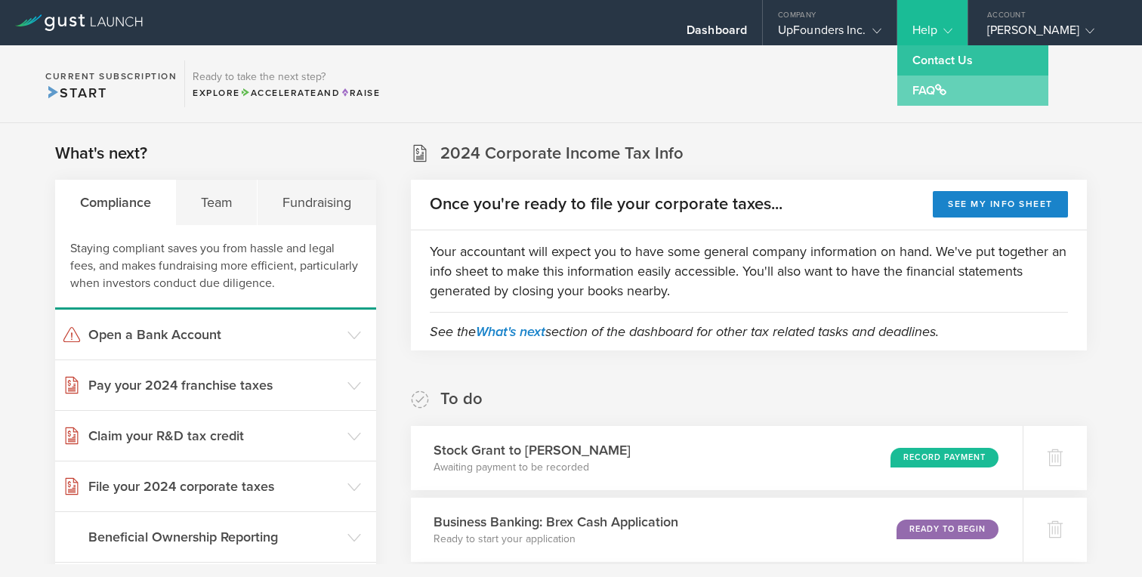
click at [930, 97] on link "FAQ" at bounding box center [972, 91] width 151 height 30
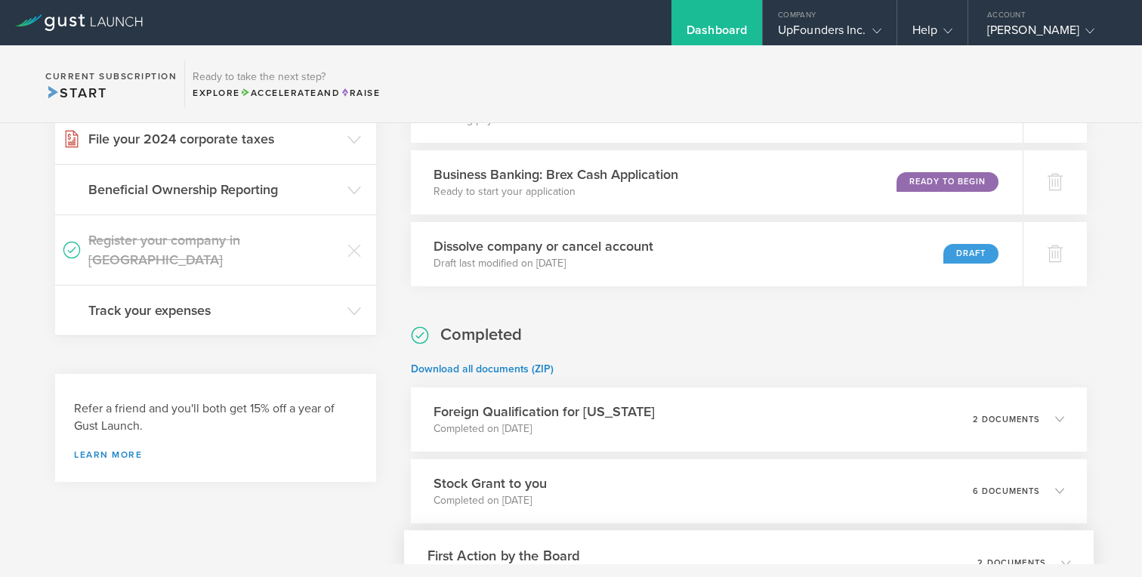
scroll to position [388, 0]
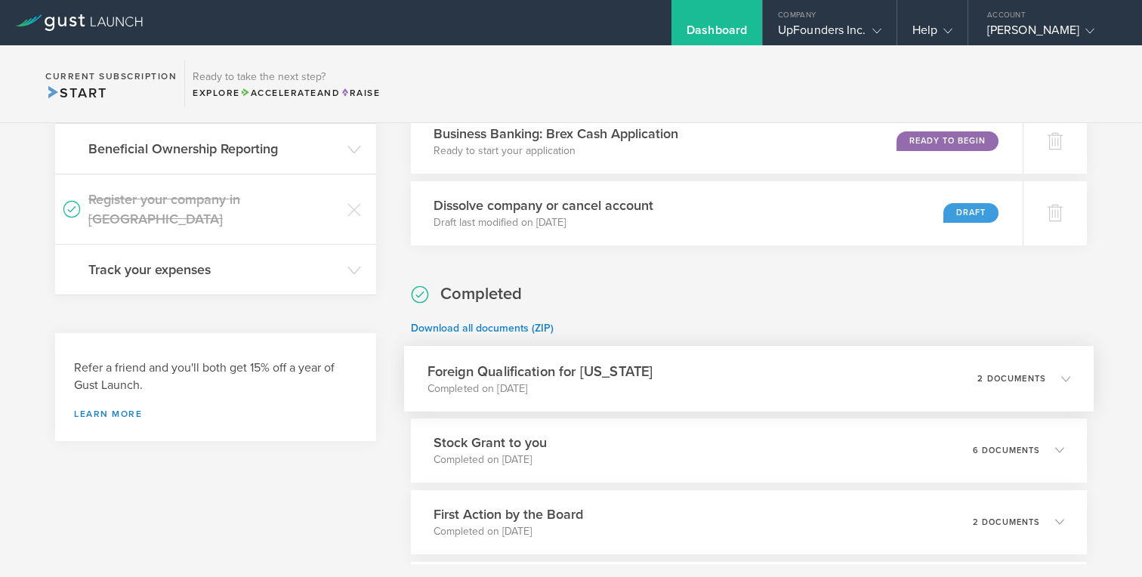
click at [1054, 353] on div "Foreign Qualification for California Completed on Jan 10, 2019 2 documents" at bounding box center [749, 379] width 690 height 66
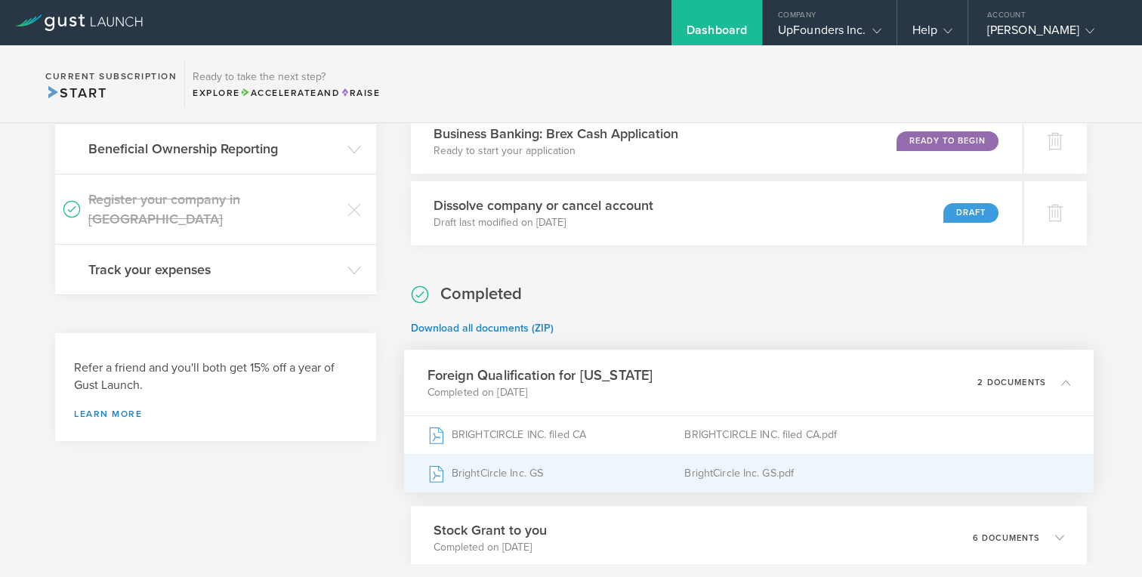
click at [533, 477] on div "BrightCircle Inc. GS" at bounding box center [556, 473] width 258 height 38
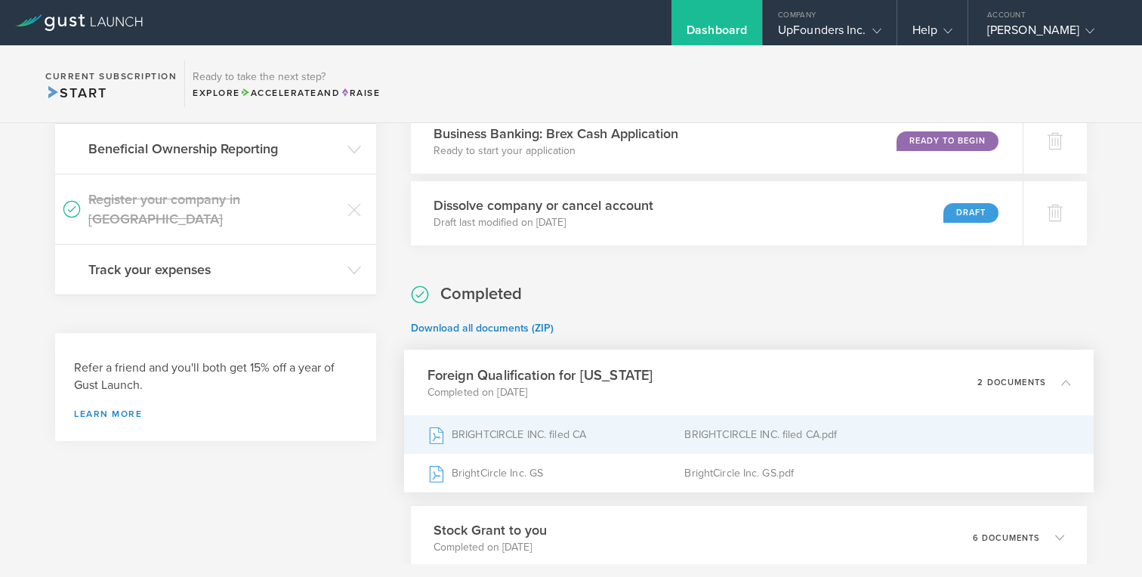
click at [523, 425] on div "BRIGHTCIRCLE INC. filed CA" at bounding box center [556, 434] width 258 height 38
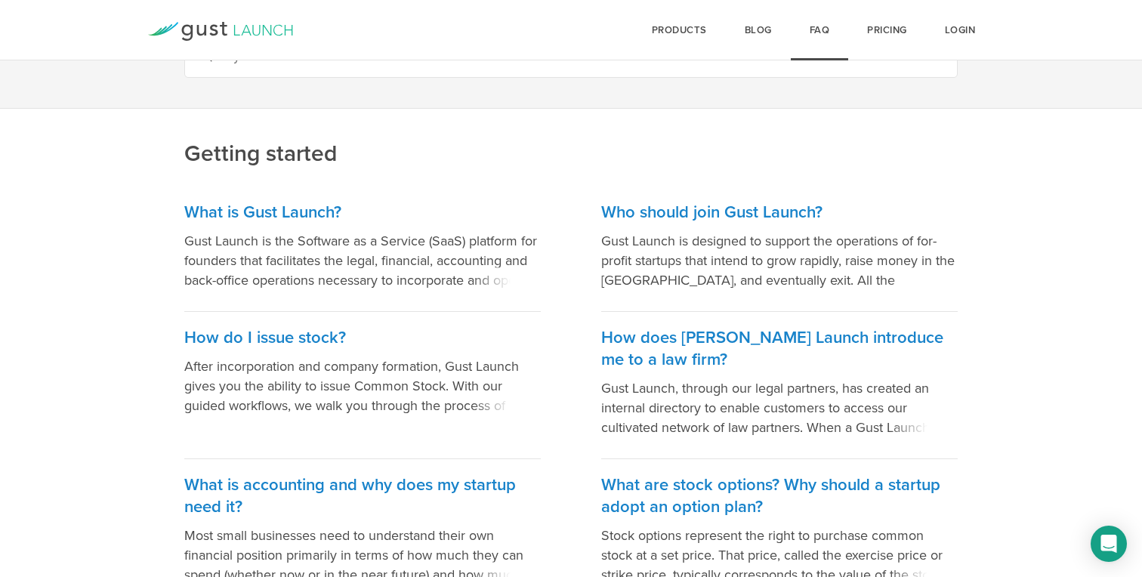
scroll to position [391, 0]
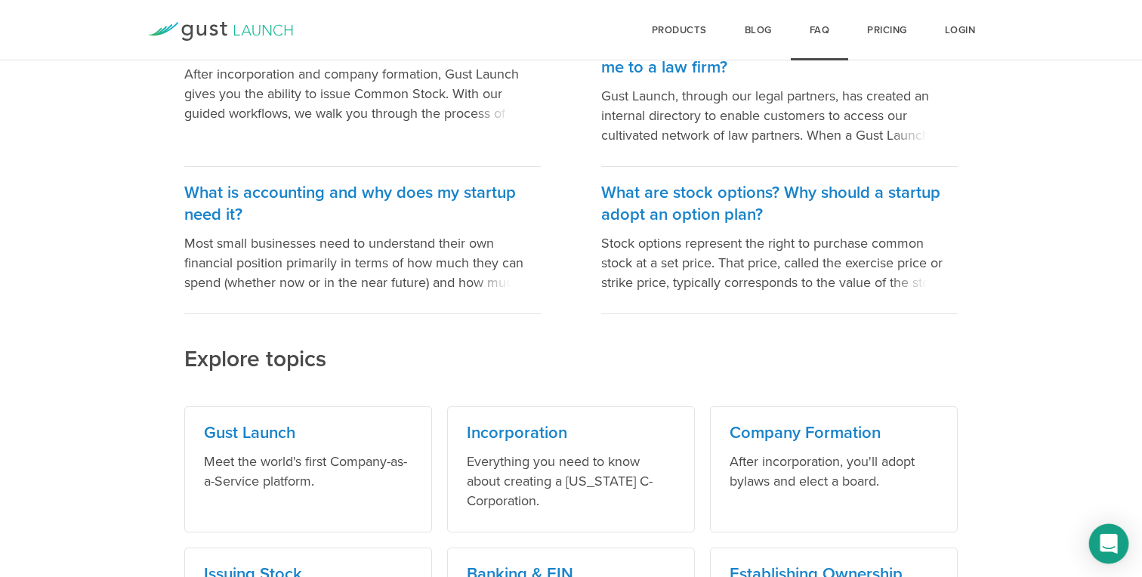
click at [1099, 536] on div "Open Intercom Messenger" at bounding box center [1109, 544] width 40 height 40
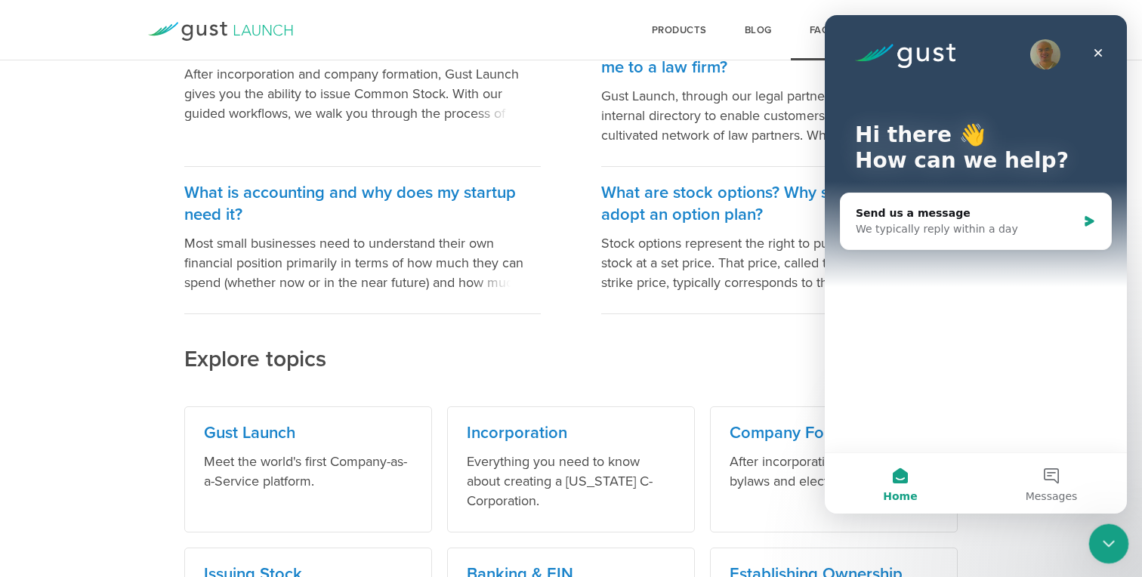
scroll to position [0, 0]
click at [948, 227] on div "We typically reply within a day" at bounding box center [966, 229] width 221 height 16
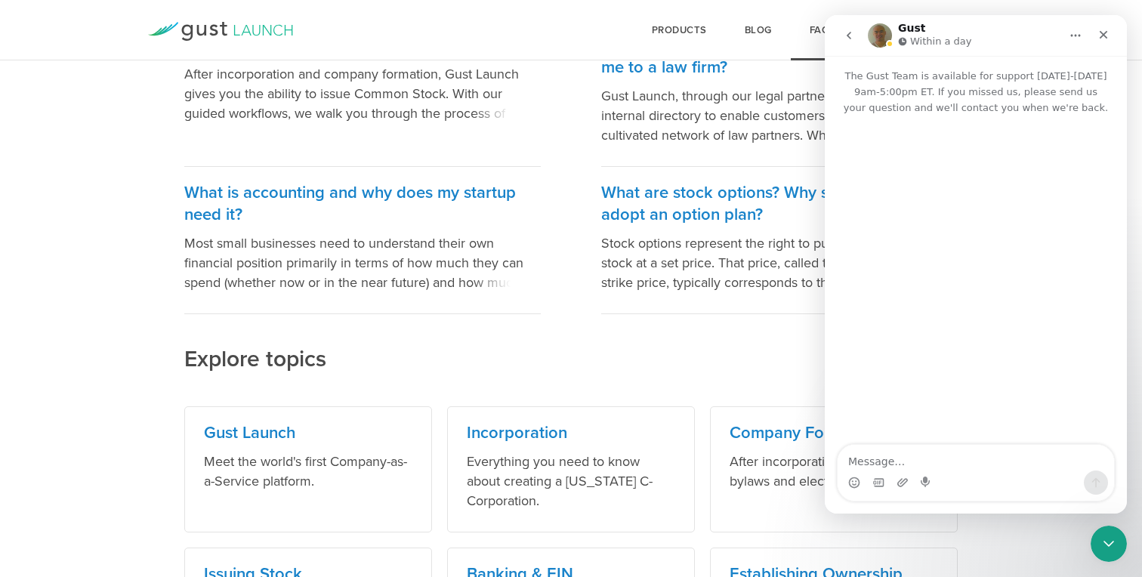
click at [916, 436] on div "Intercom messenger" at bounding box center [976, 281] width 302 height 331
click at [909, 449] on textarea "Message…" at bounding box center [976, 458] width 276 height 26
type textarea "hi"
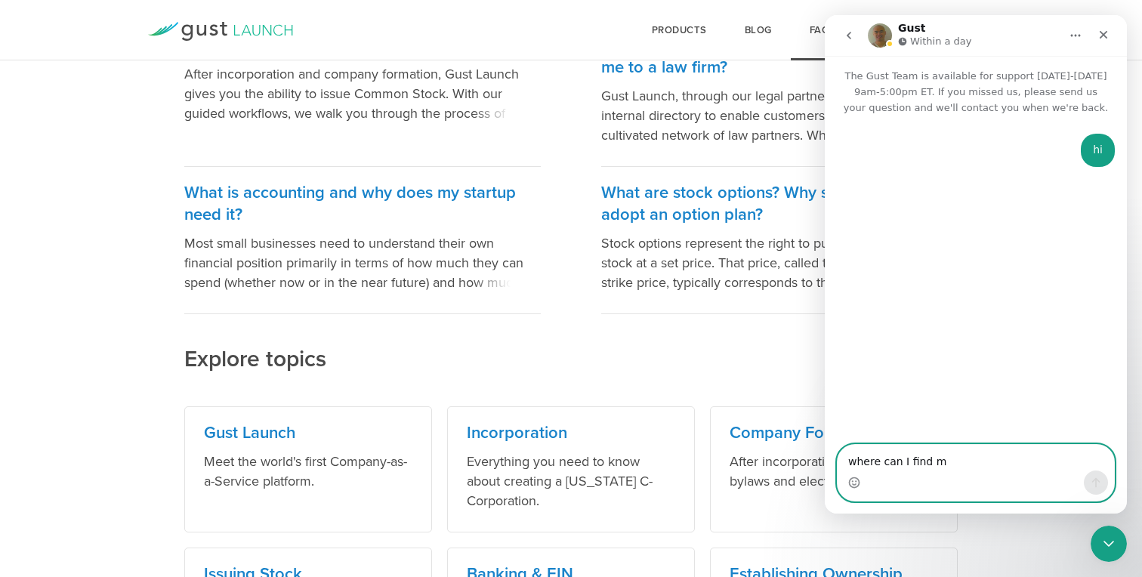
type textarea "where can I find my"
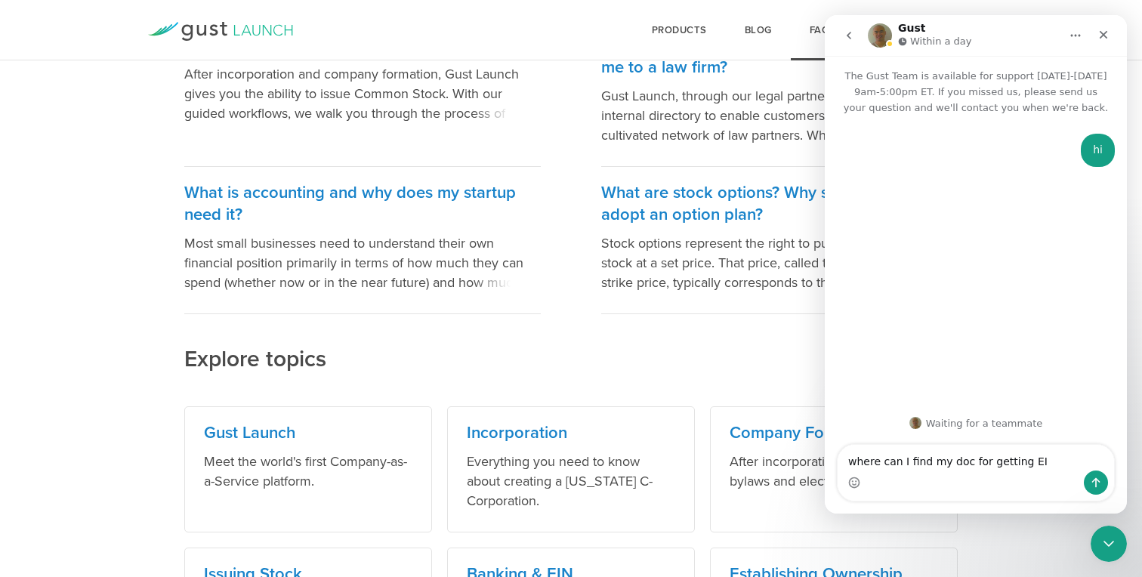
type textarea "where can I find my doc for getting EIN"
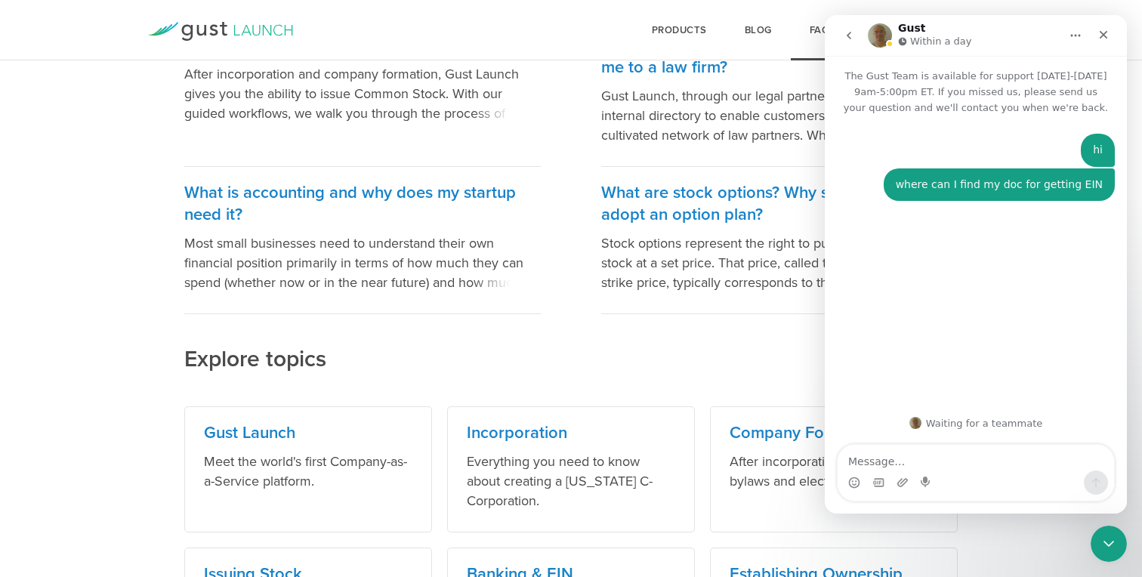
click at [747, 363] on h2 "Explore topics" at bounding box center [571, 308] width 774 height 132
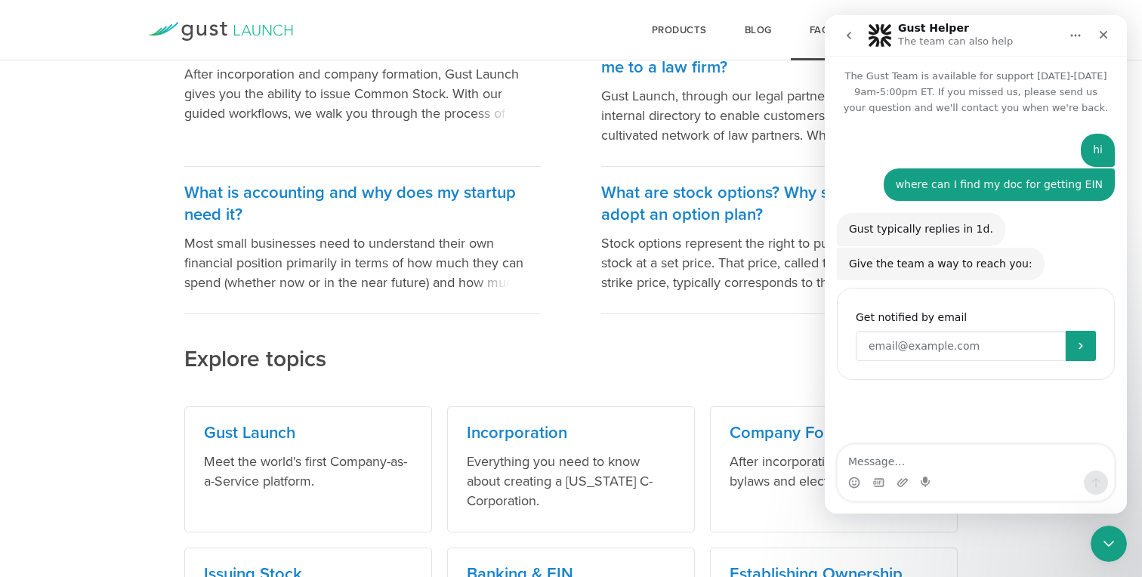
click at [978, 357] on input "Enter your email" at bounding box center [961, 346] width 210 height 30
type input "[EMAIL_ADDRESS][DOMAIN_NAME]"
click at [1082, 364] on div "You'll be notified here and by SMS Get notified by email [EMAIL_ADDRESS][DOMAIN…" at bounding box center [976, 334] width 278 height 92
click at [1082, 354] on button "Submit" at bounding box center [1081, 346] width 30 height 30
click at [924, 474] on div "Intercom messenger" at bounding box center [927, 483] width 12 height 24
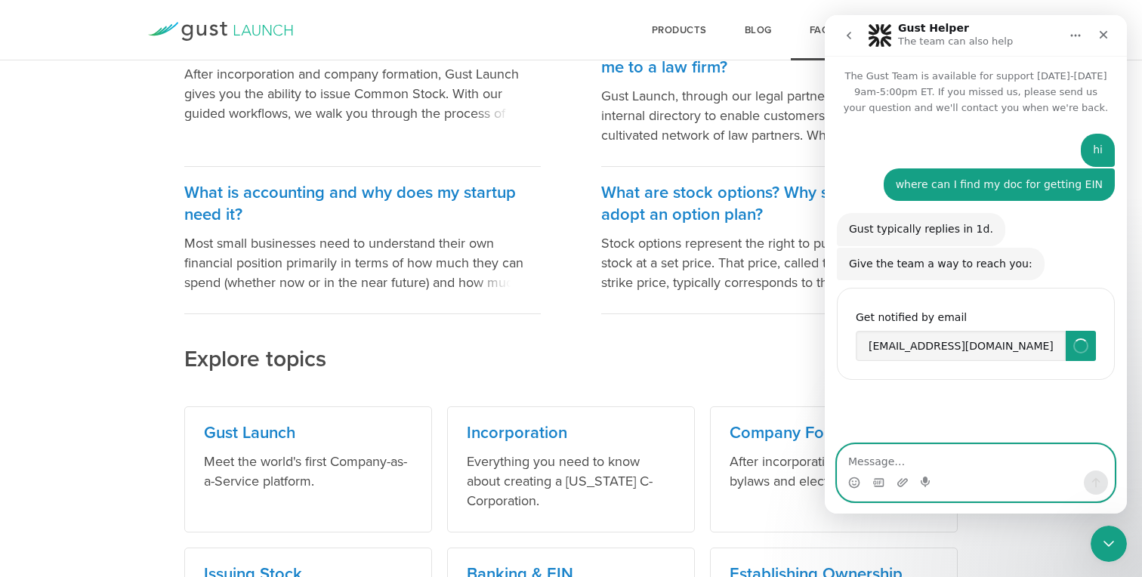
click at [927, 465] on textarea "Message…" at bounding box center [976, 458] width 276 height 26
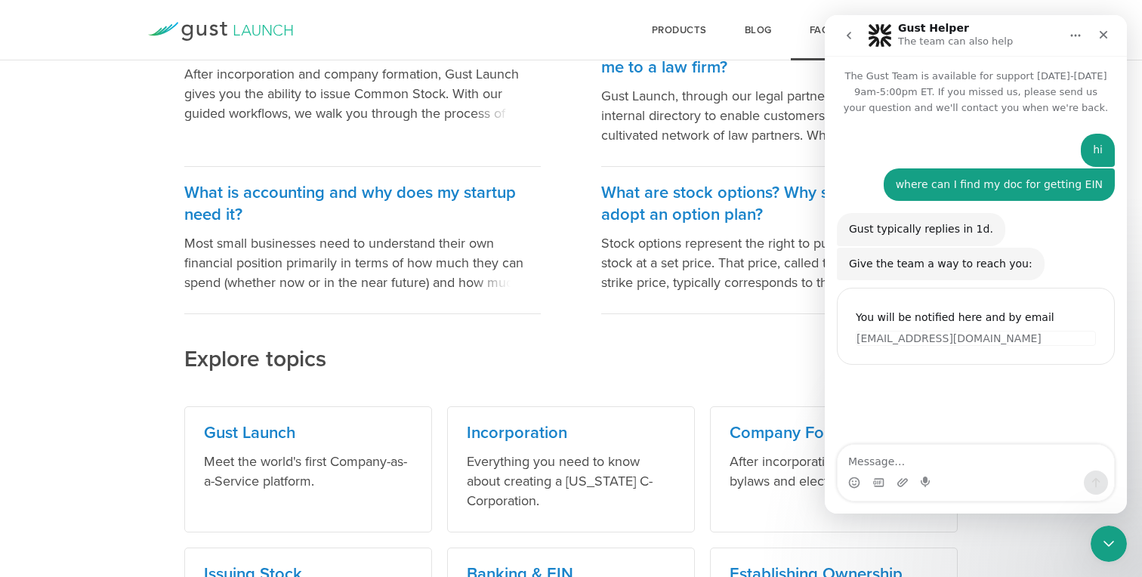
click at [776, 339] on h2 "Explore topics" at bounding box center [571, 308] width 774 height 132
click at [891, 459] on textarea "Message…" at bounding box center [976, 458] width 276 height 26
click at [1107, 39] on icon "Close" at bounding box center [1104, 35] width 12 height 12
